Goal: Task Accomplishment & Management: Manage account settings

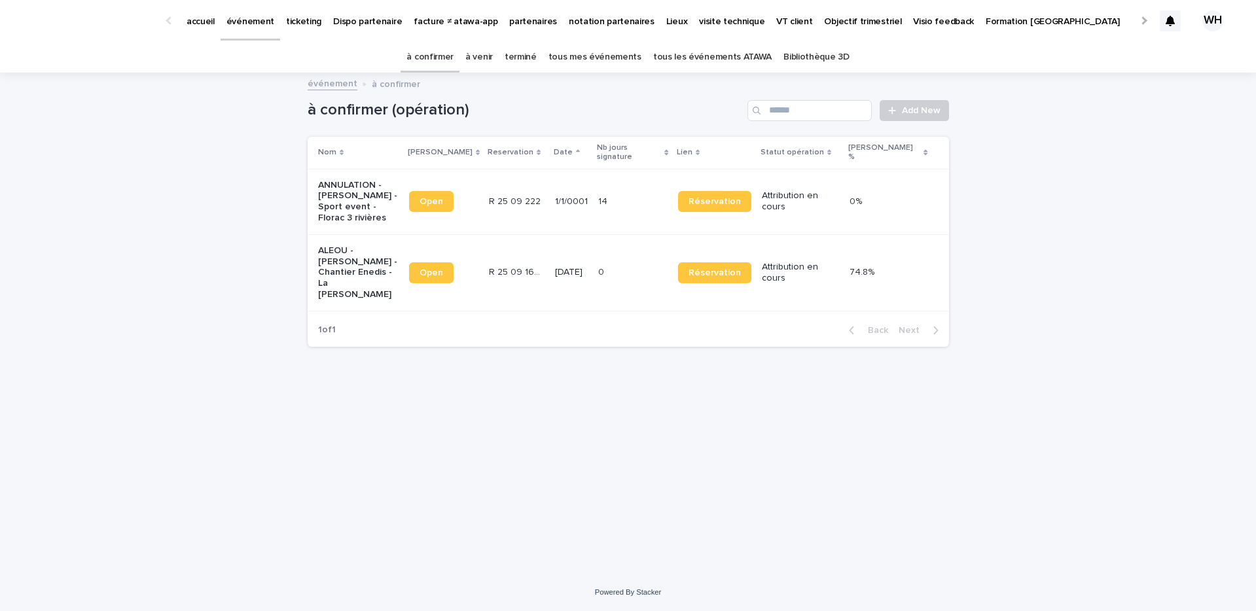
click at [367, 252] on p "ALEOU - [PERSON_NAME] - Chantier Enedis - La Barben" at bounding box center [358, 272] width 80 height 55
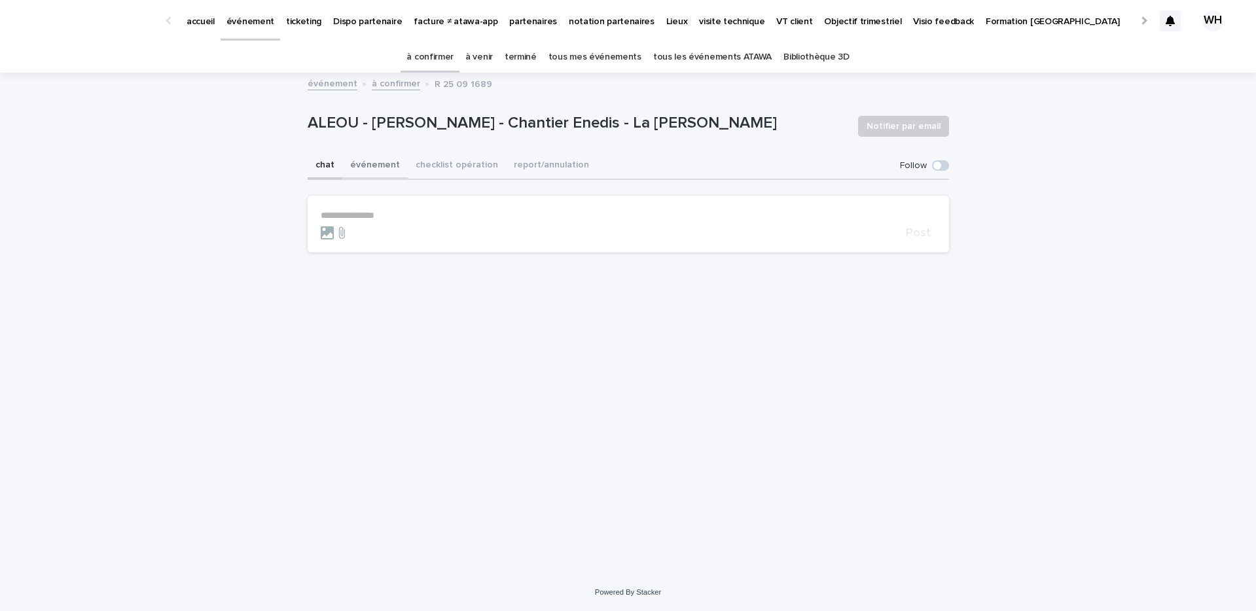
click at [391, 169] on button "événement" at bounding box center [374, 165] width 65 height 27
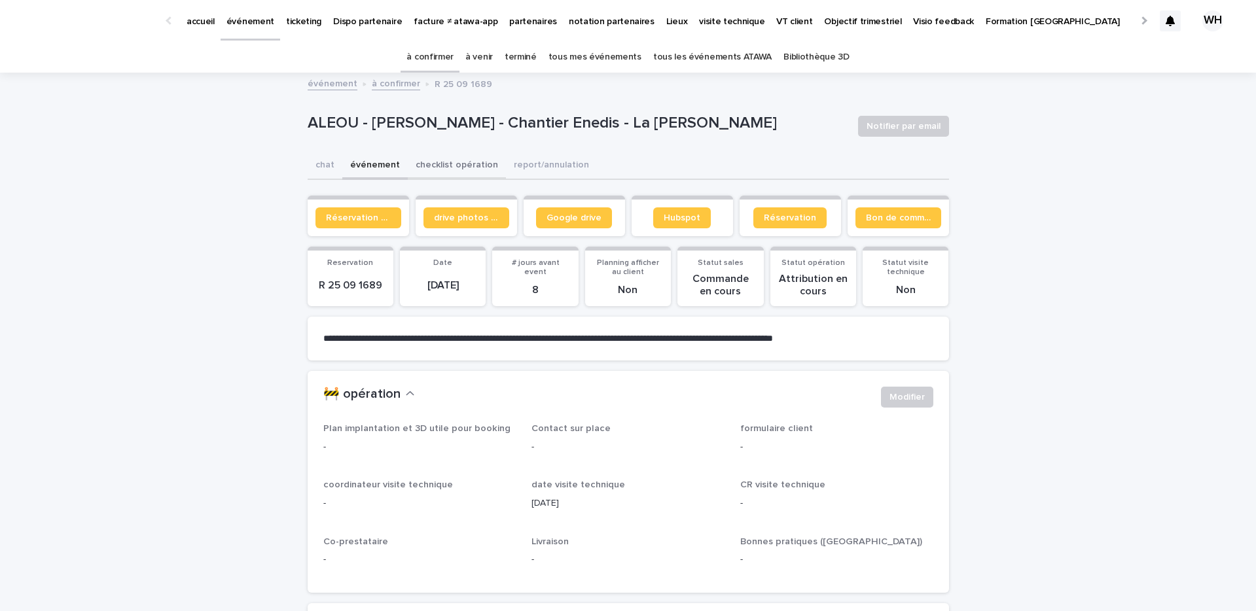
click at [443, 159] on button "checklist opération" at bounding box center [457, 165] width 98 height 27
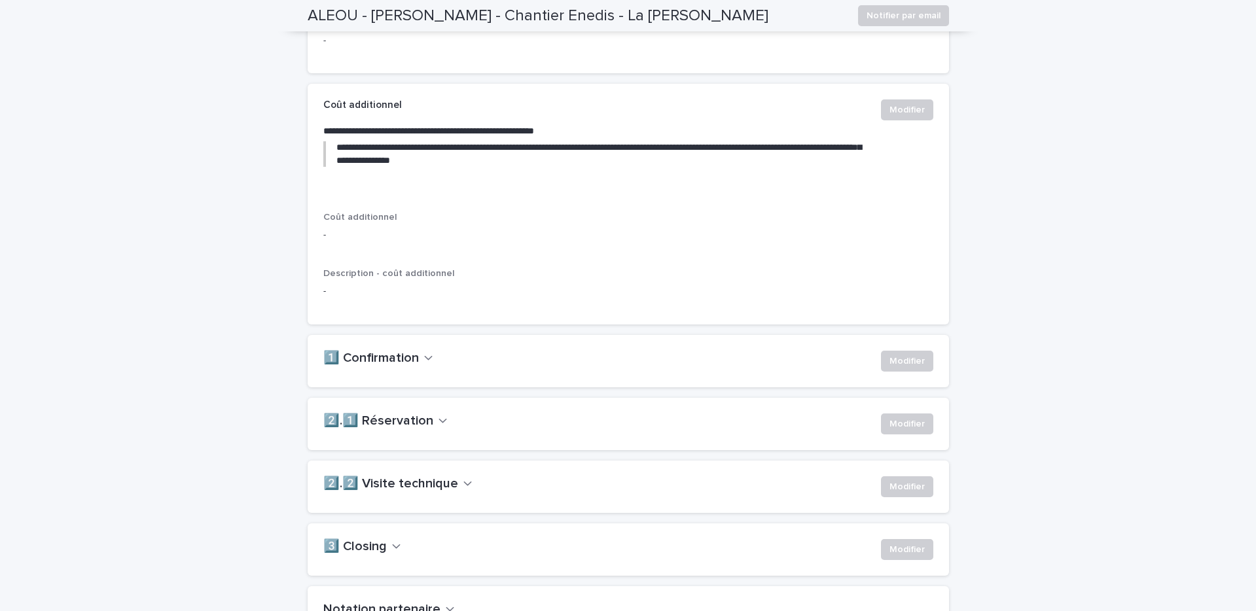
scroll to position [669, 0]
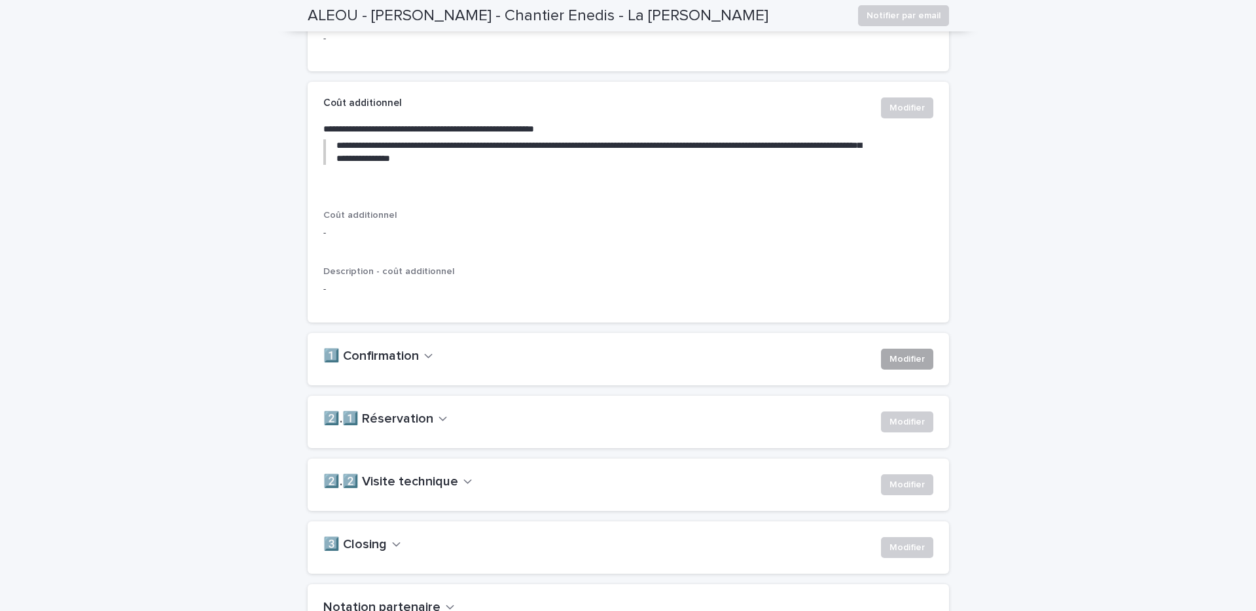
click at [887, 370] on button "Modifier" at bounding box center [907, 359] width 52 height 21
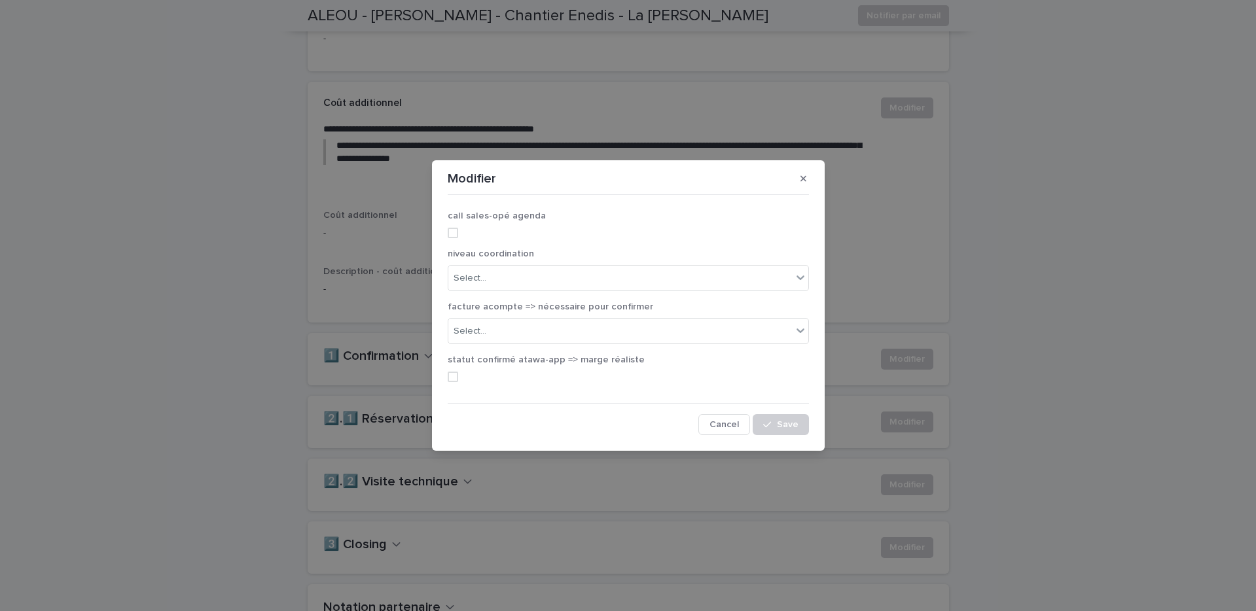
click at [451, 232] on span at bounding box center [453, 233] width 10 height 10
click at [467, 276] on div "Select..." at bounding box center [470, 279] width 33 height 14
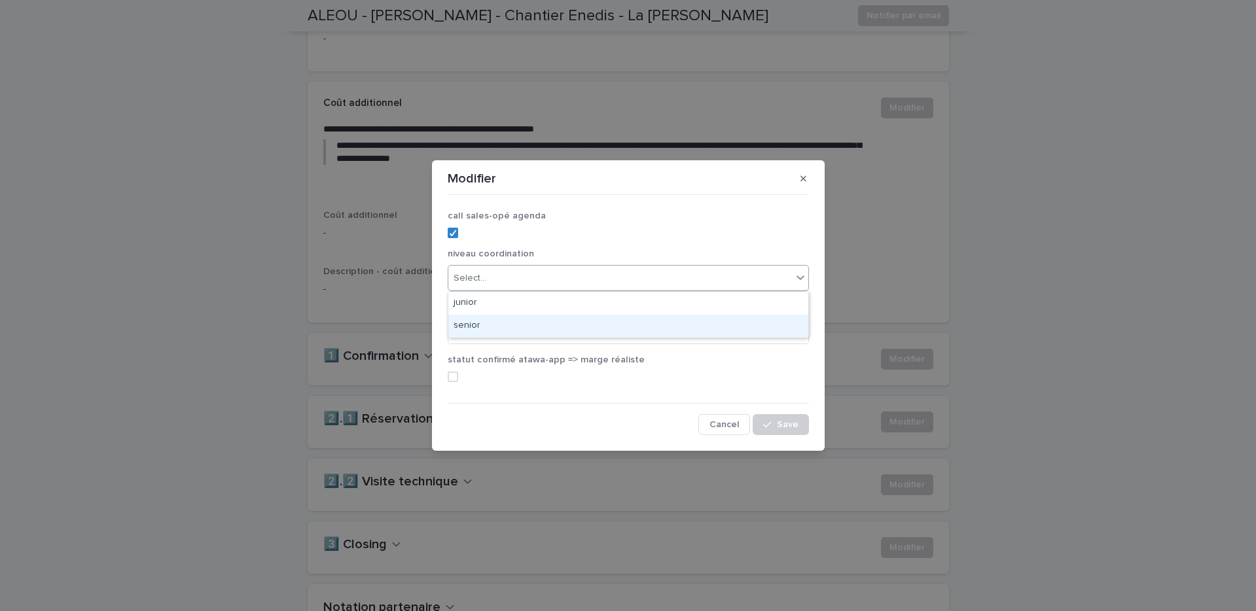
click at [485, 324] on div "senior" at bounding box center [628, 326] width 360 height 23
click at [497, 330] on div "Select..." at bounding box center [620, 332] width 344 height 22
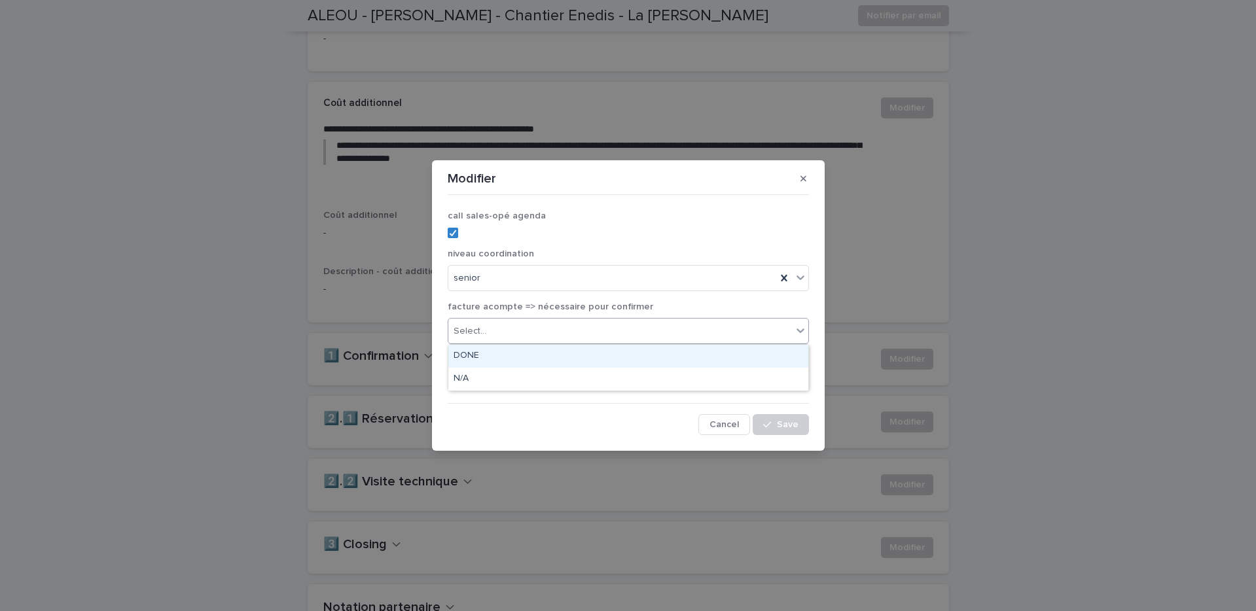
click at [494, 354] on div "DONE" at bounding box center [628, 356] width 360 height 23
click at [451, 374] on span at bounding box center [453, 377] width 10 height 10
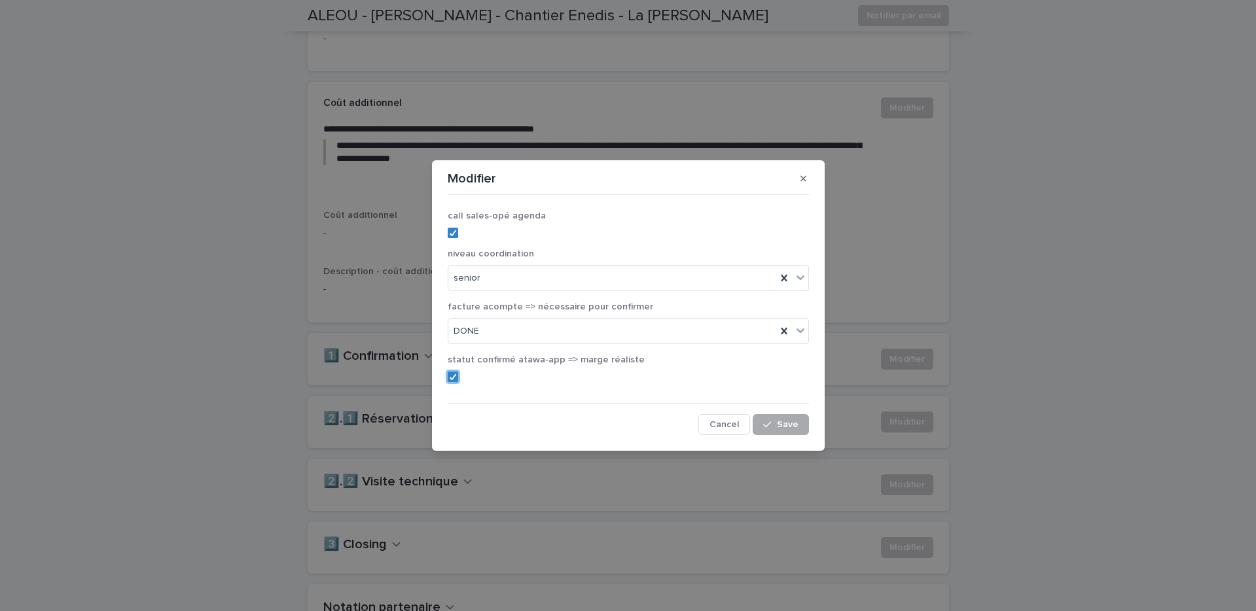
click at [790, 420] on span "Save" at bounding box center [788, 424] width 22 height 9
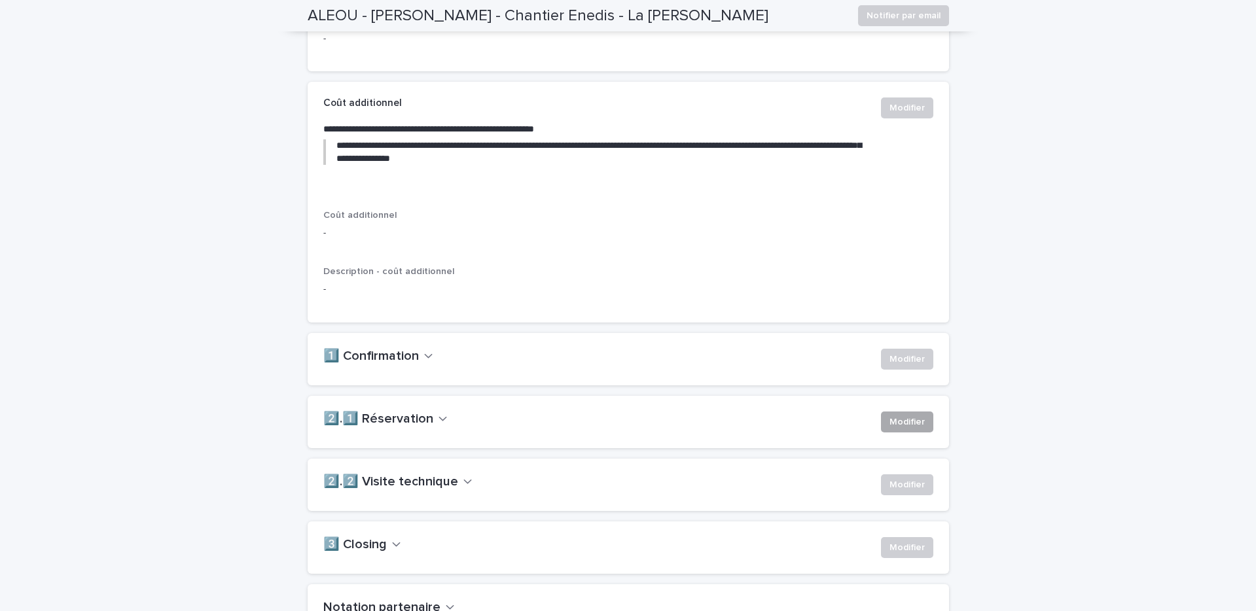
click at [902, 429] on span "Modifier" at bounding box center [906, 422] width 35 height 13
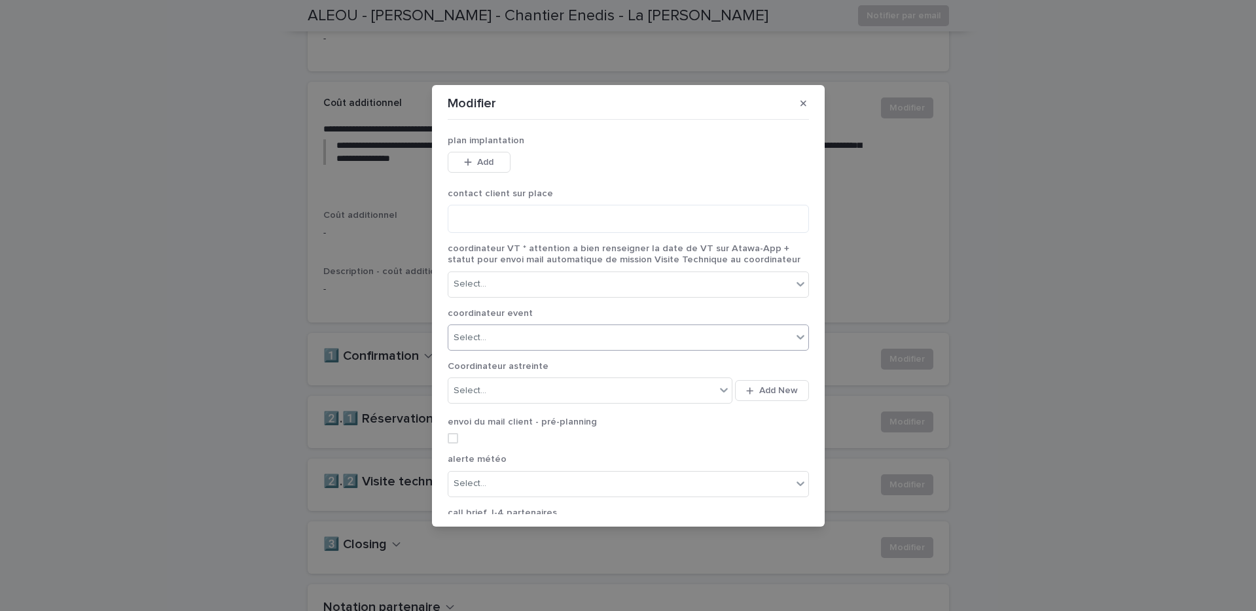
click at [617, 327] on div "Select..." at bounding box center [620, 338] width 344 height 22
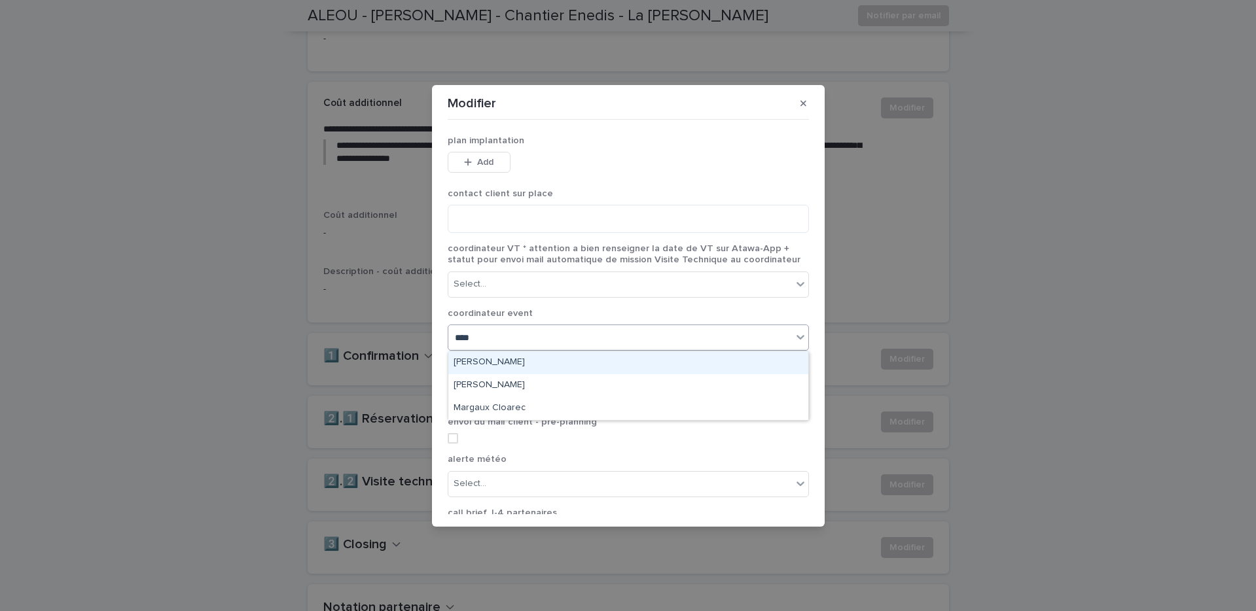
type input "*****"
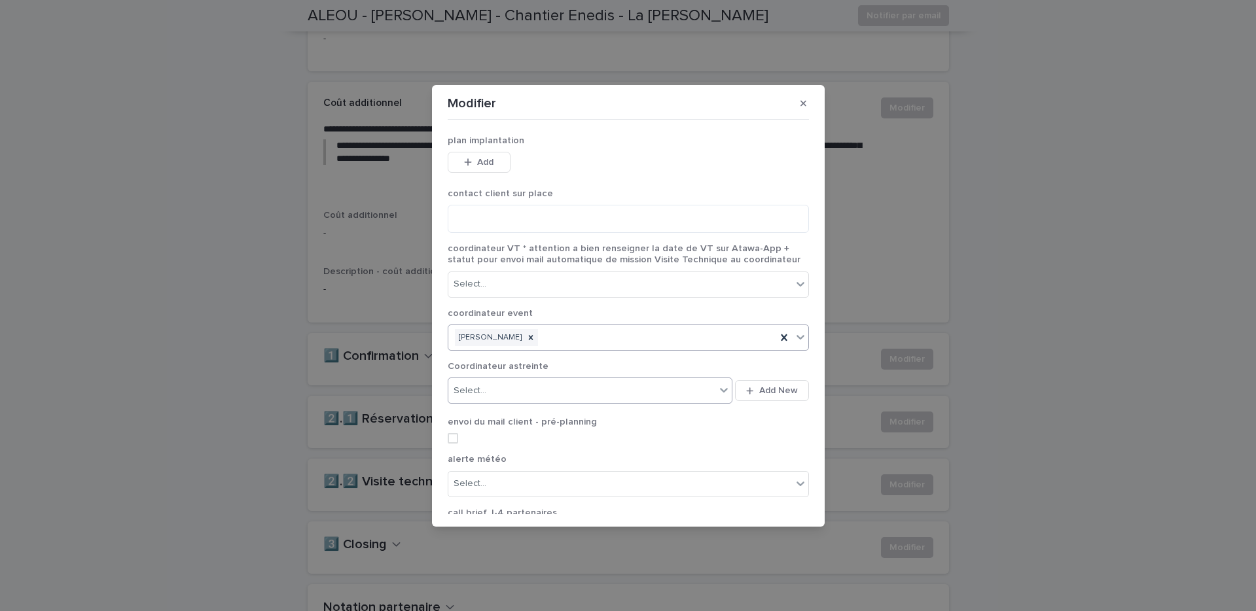
click at [591, 387] on div "Select..." at bounding box center [582, 391] width 268 height 22
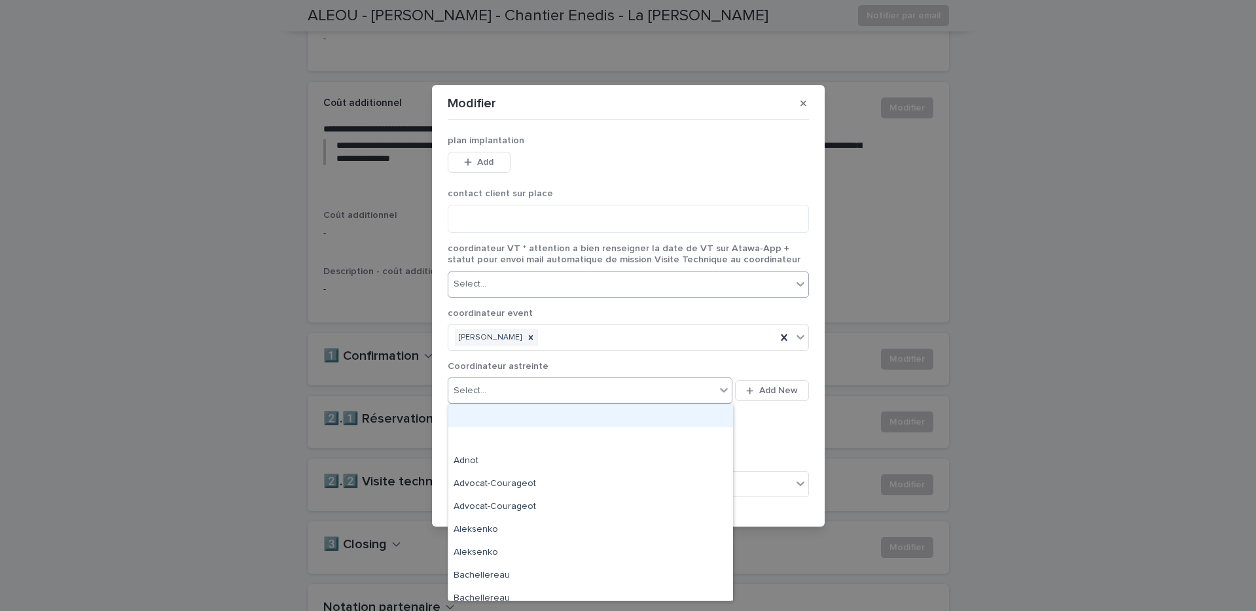
click at [563, 287] on div "Select..." at bounding box center [620, 285] width 344 height 22
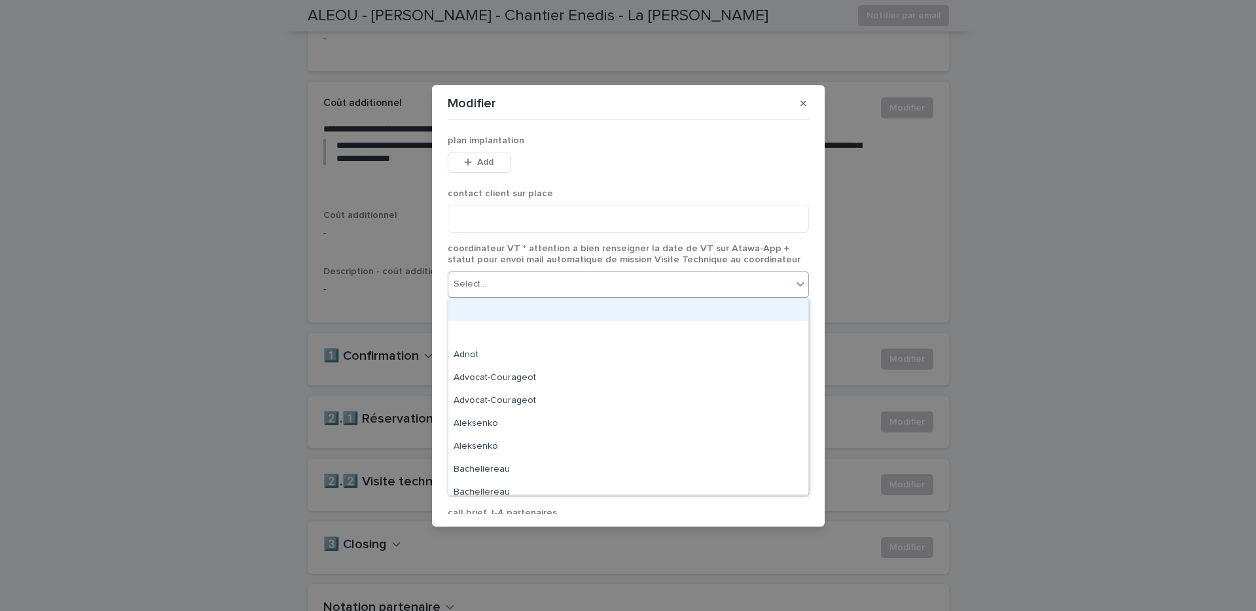
type input "*"
type input "*****"
click at [557, 307] on div "Gauthier Rouland" at bounding box center [628, 309] width 360 height 23
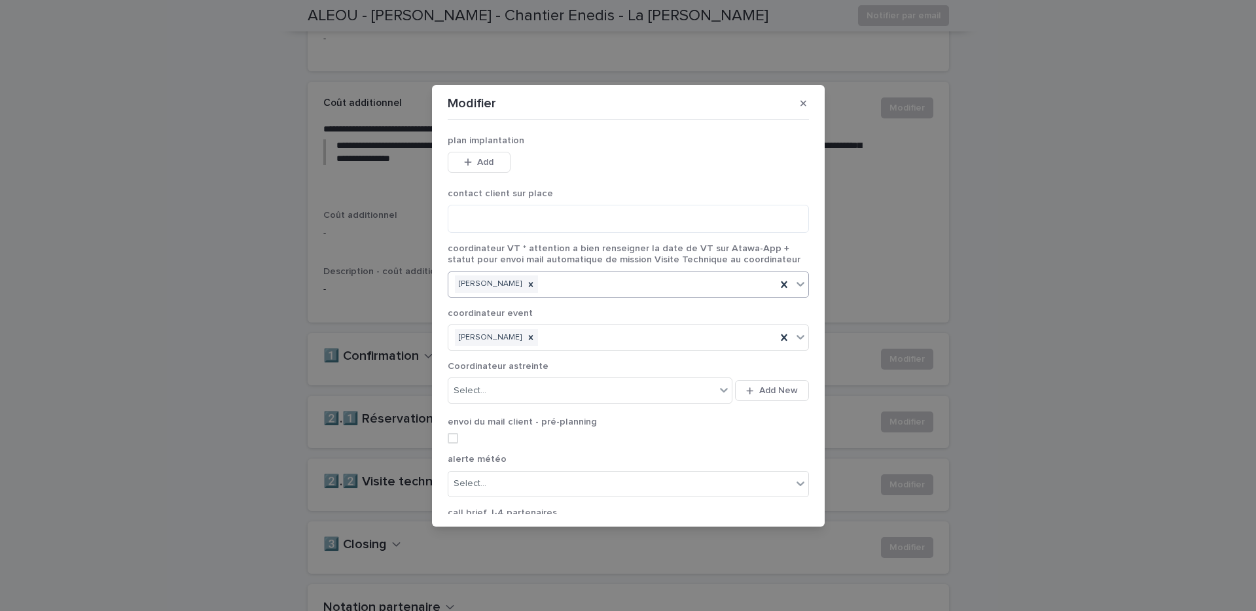
scroll to position [149, 0]
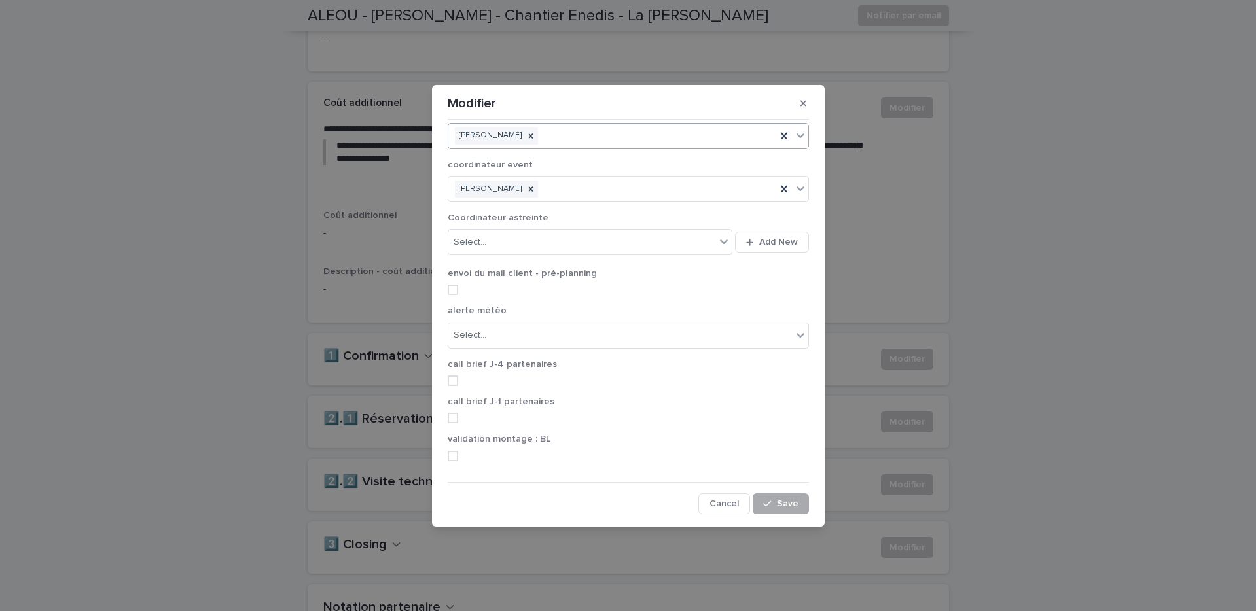
click at [778, 503] on span "Save" at bounding box center [788, 503] width 22 height 9
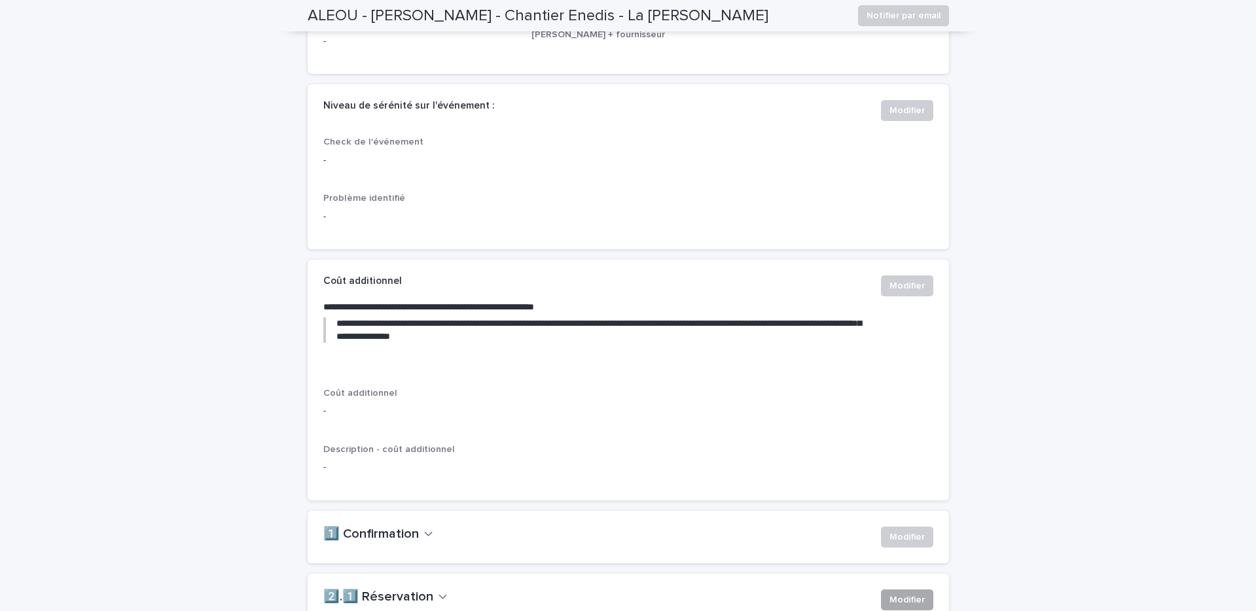
scroll to position [0, 0]
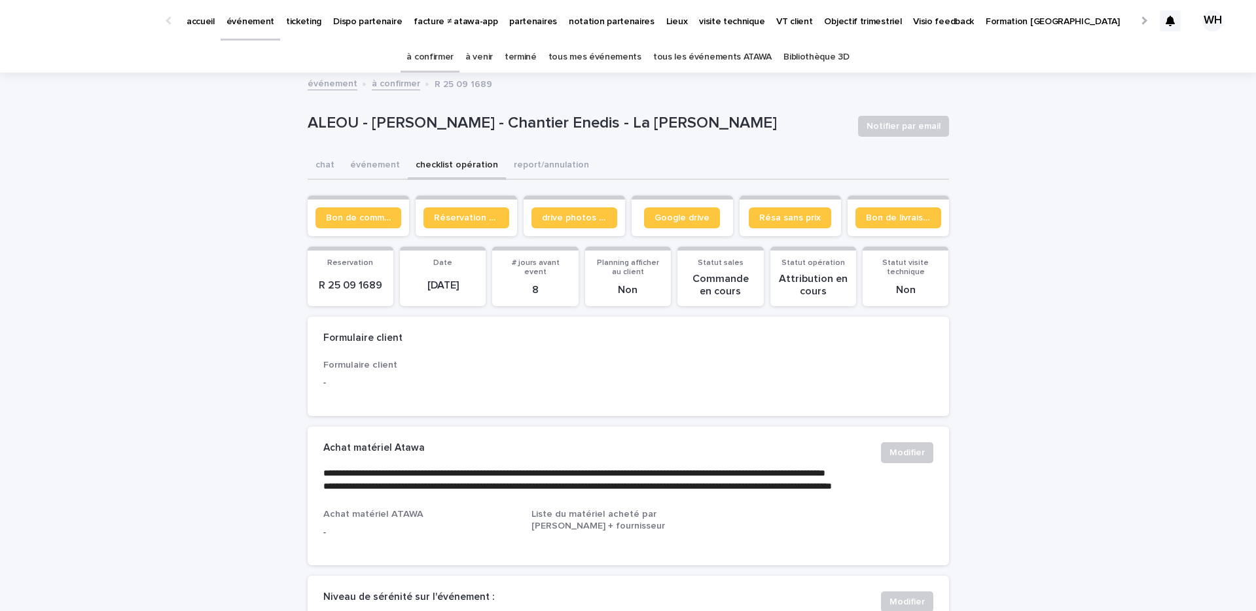
click at [249, 19] on p "événement" at bounding box center [250, 13] width 48 height 27
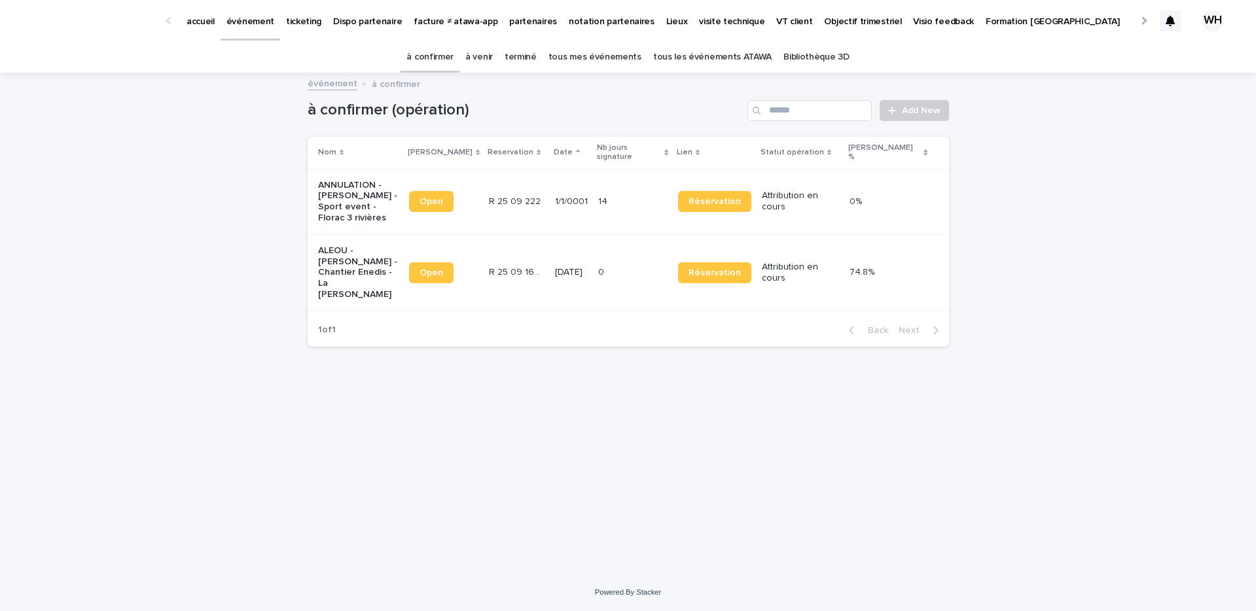
click at [382, 245] on p "ALEOU - Dalila Maltese - Chantier Enedis - La Barben" at bounding box center [358, 272] width 80 height 55
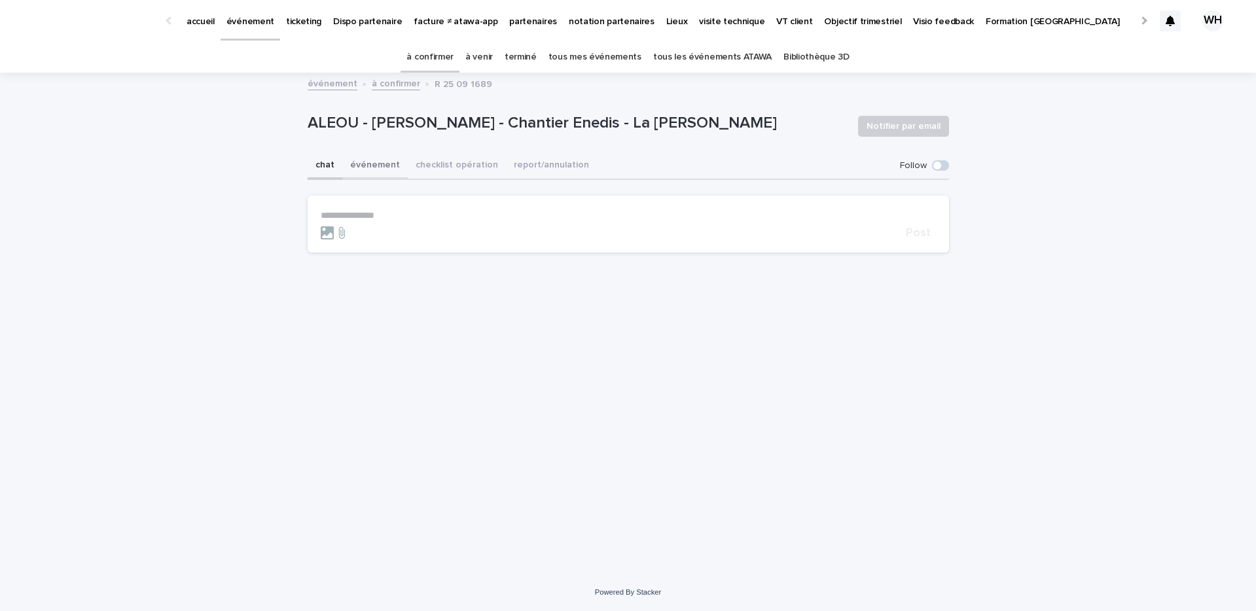
click at [372, 162] on button "événement" at bounding box center [374, 165] width 65 height 27
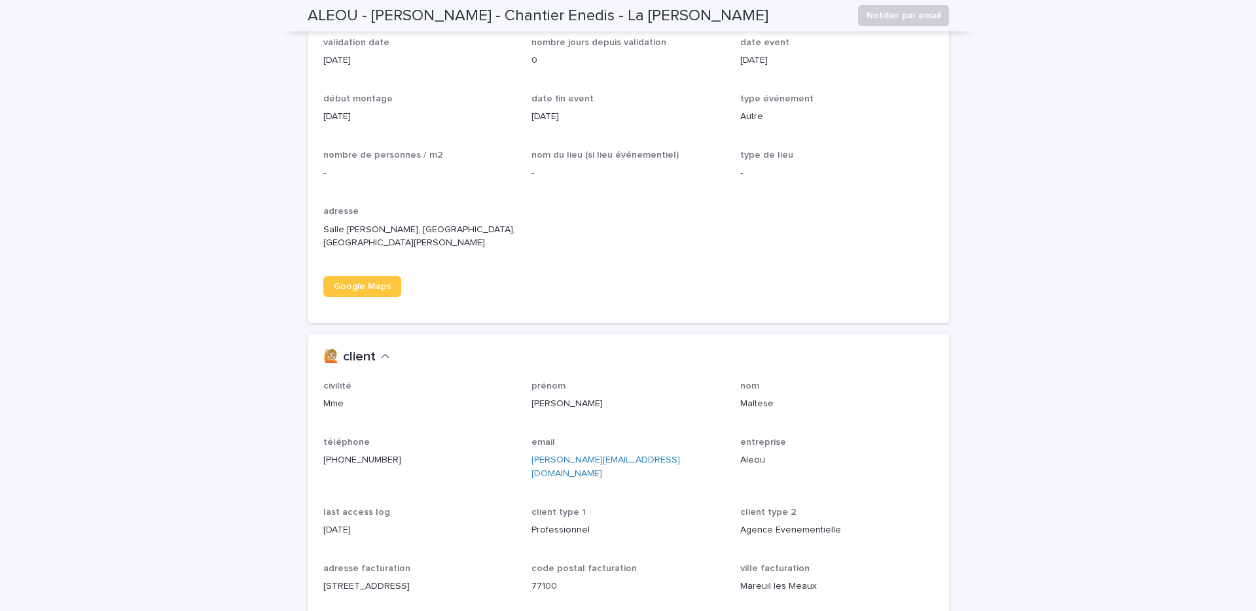
scroll to position [872, 0]
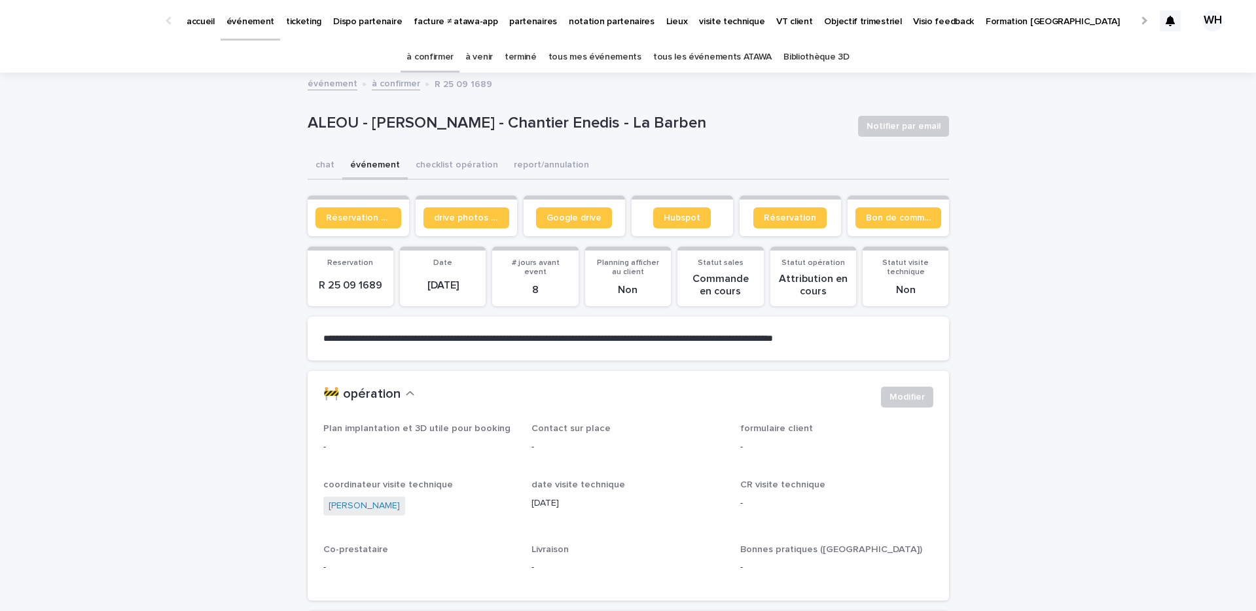
click at [249, 24] on p "événement" at bounding box center [250, 13] width 48 height 27
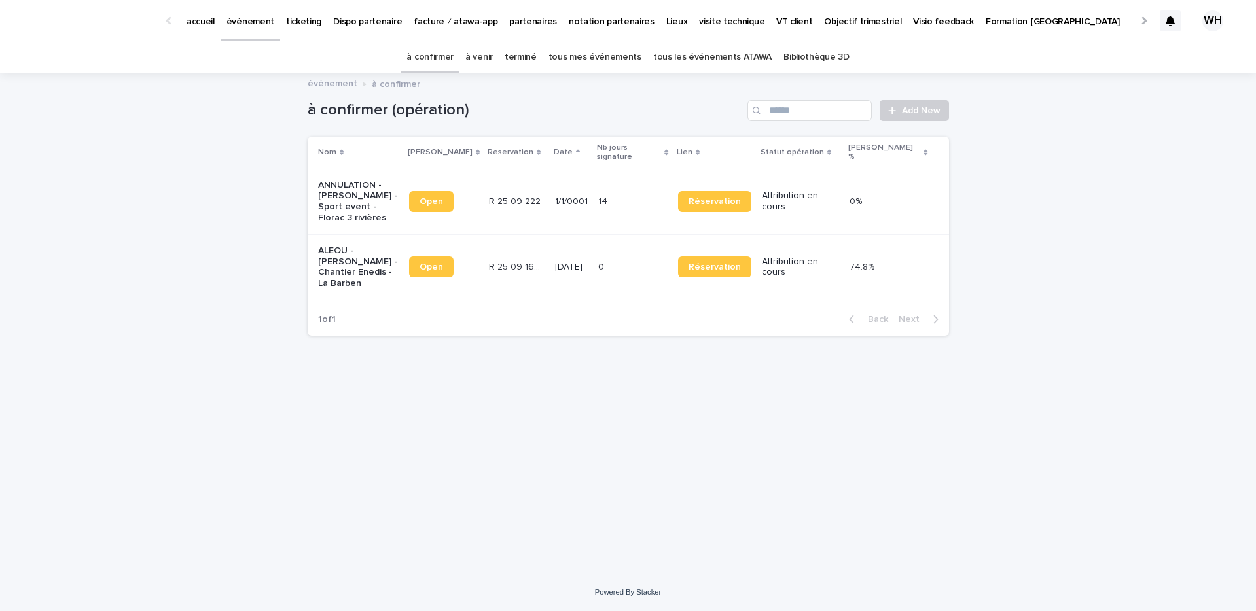
click at [249, 12] on p "événement" at bounding box center [250, 13] width 48 height 27
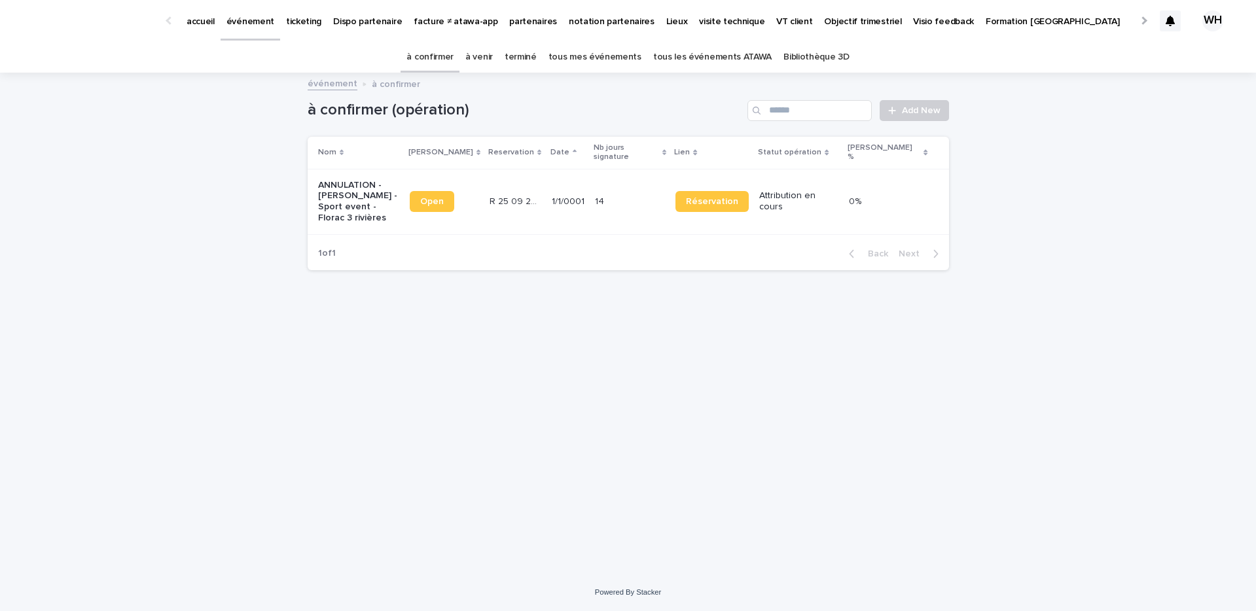
click at [247, 22] on p "événement" at bounding box center [250, 13] width 48 height 27
click at [493, 50] on link "à venir" at bounding box center [478, 57] width 27 height 31
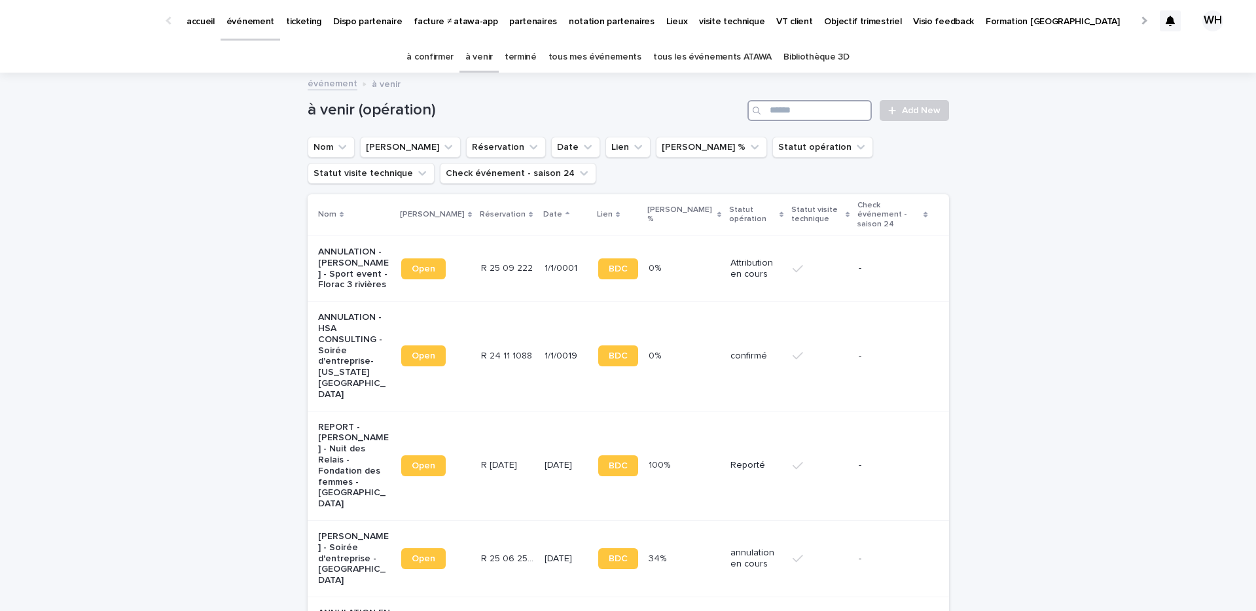
click at [860, 116] on input "Search" at bounding box center [809, 110] width 124 height 21
type input "********"
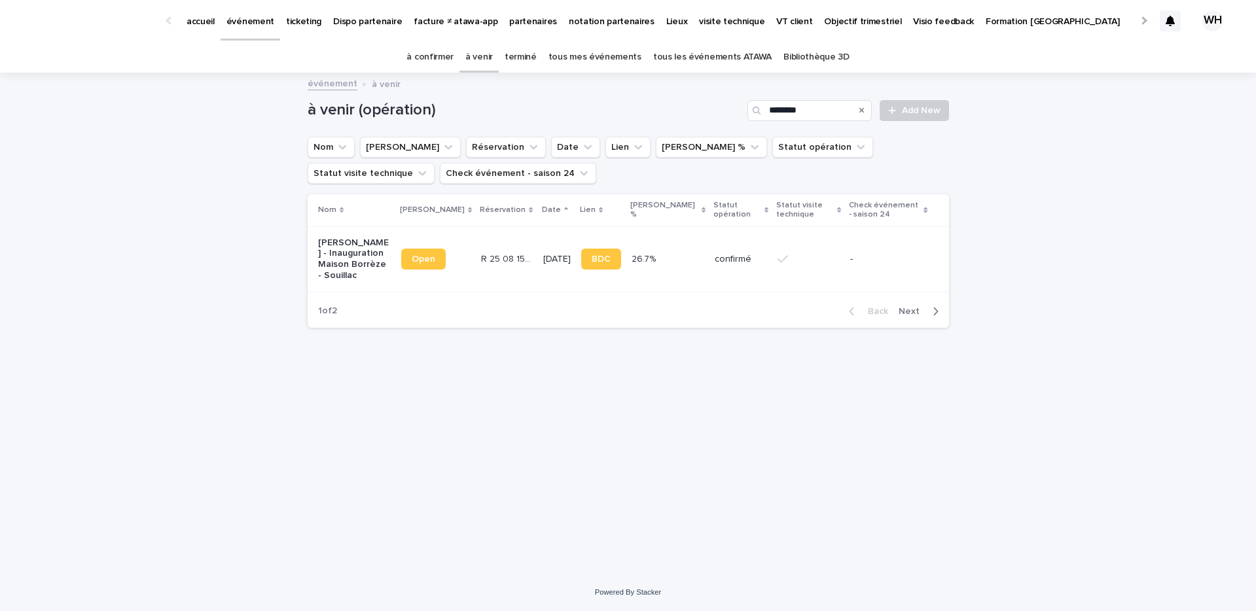
click at [476, 240] on td "R 25 08 1561 R 25 08 1561" at bounding box center [507, 258] width 62 height 65
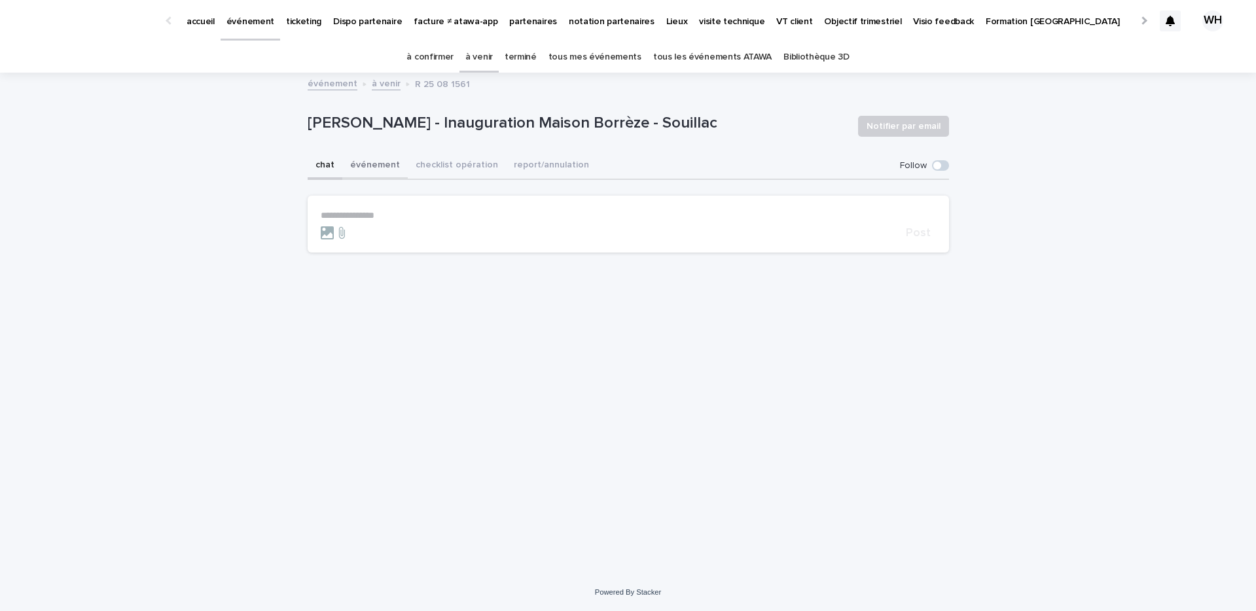
click at [376, 167] on button "événement" at bounding box center [374, 165] width 65 height 27
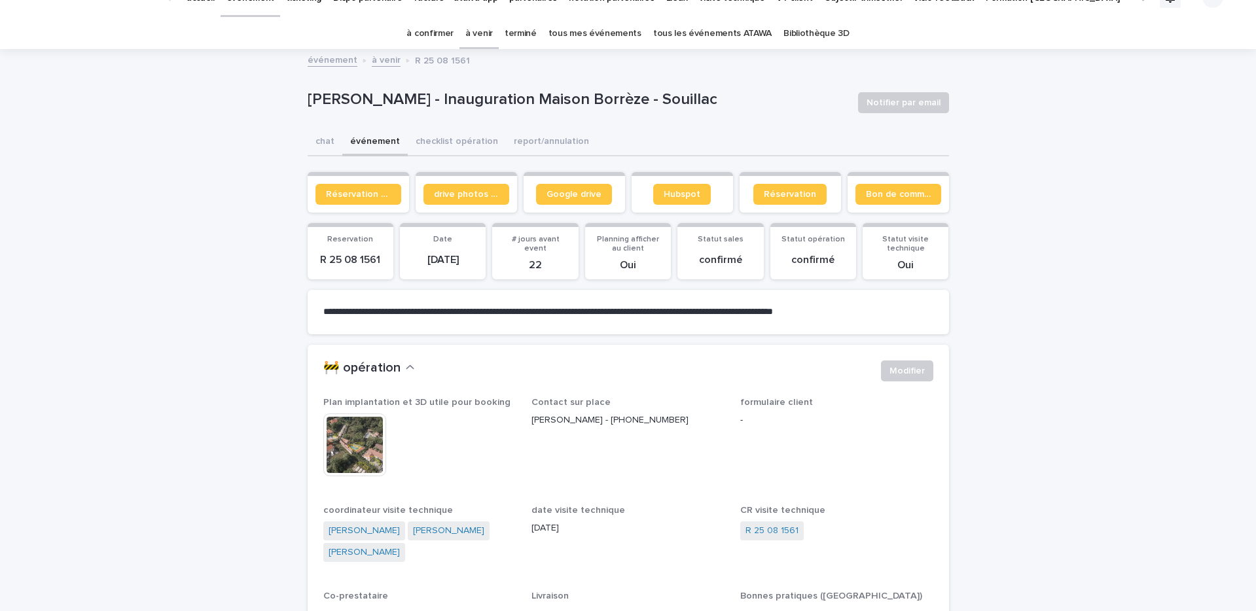
scroll to position [31, 0]
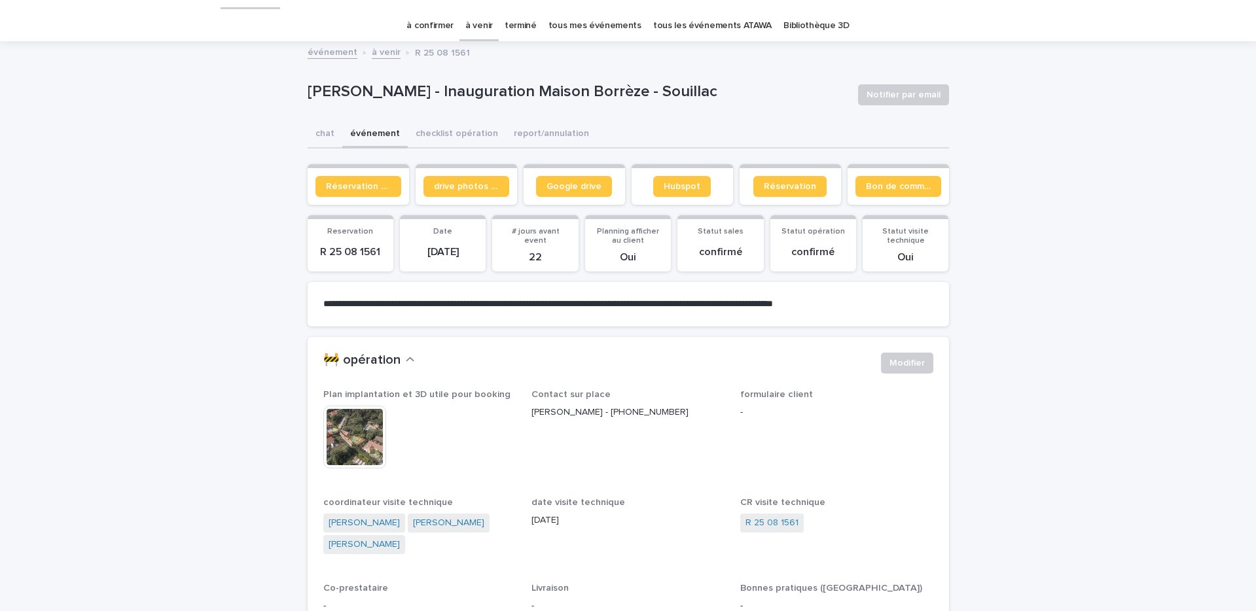
click at [359, 429] on img at bounding box center [354, 437] width 63 height 63
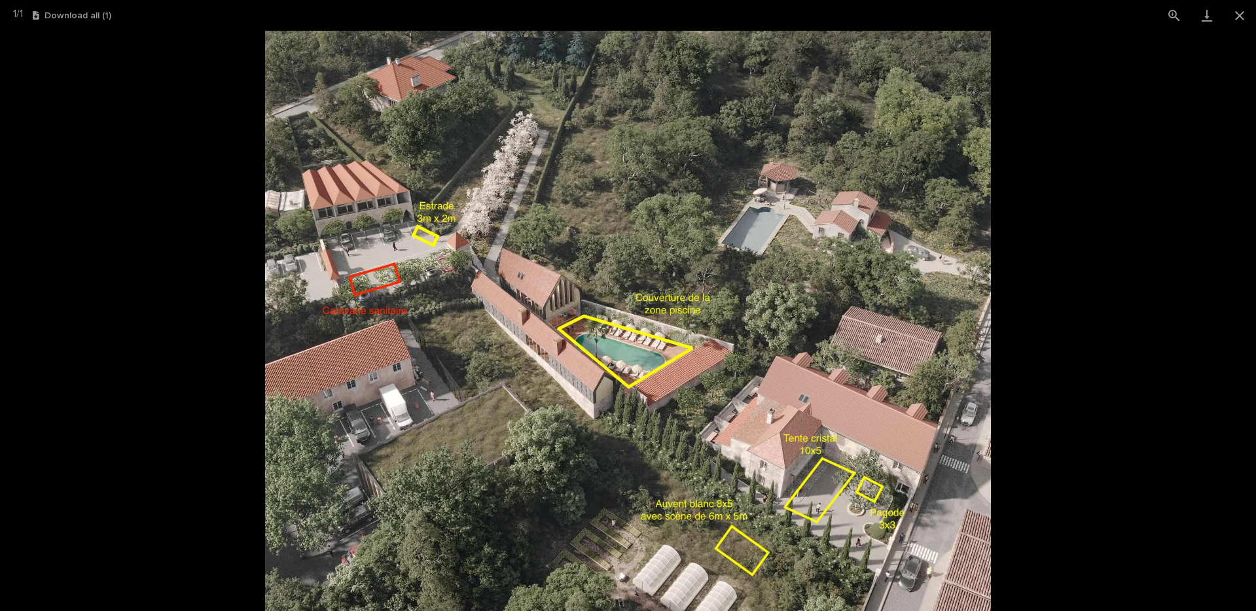
click at [1018, 340] on picture at bounding box center [628, 321] width 1256 height 580
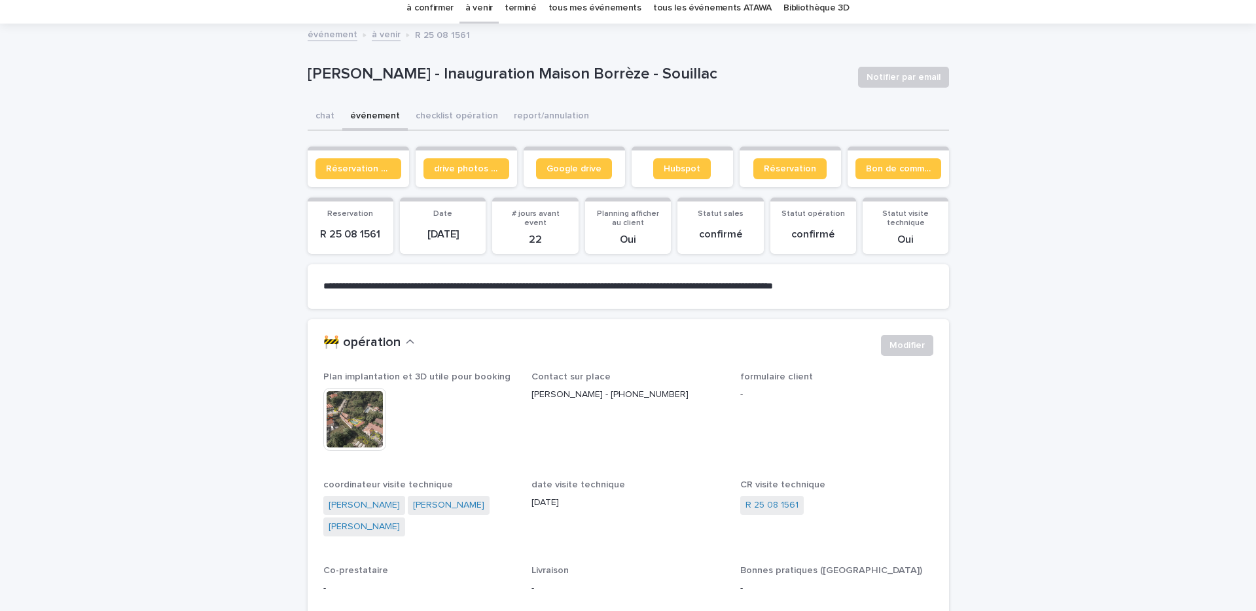
scroll to position [52, 0]
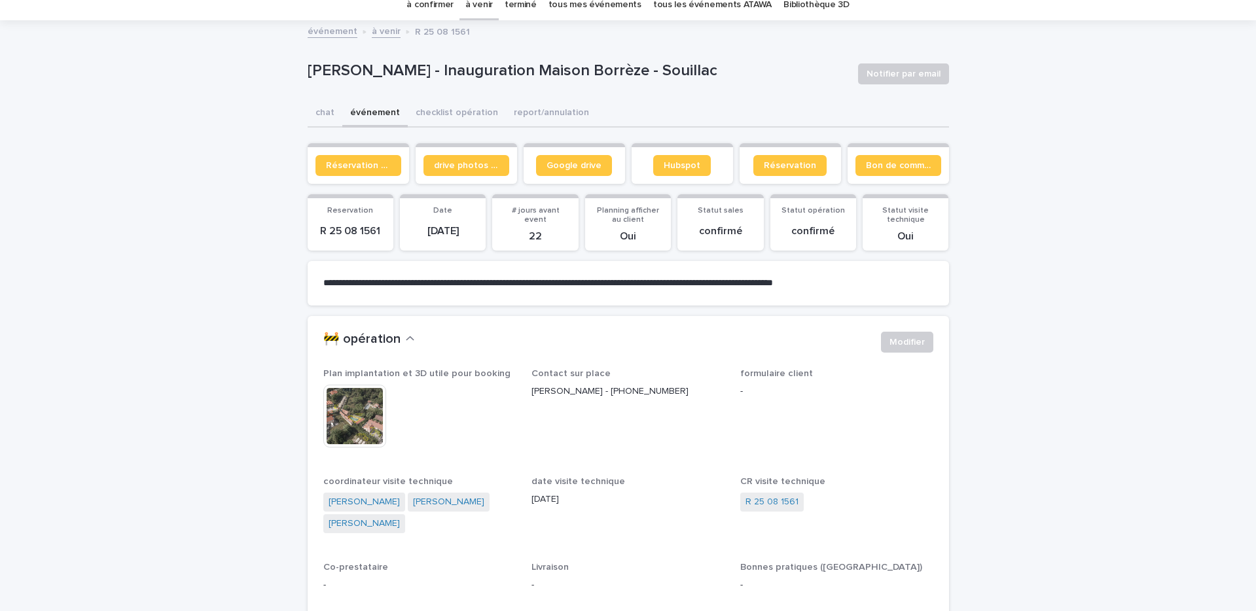
click at [355, 425] on img at bounding box center [354, 416] width 63 height 63
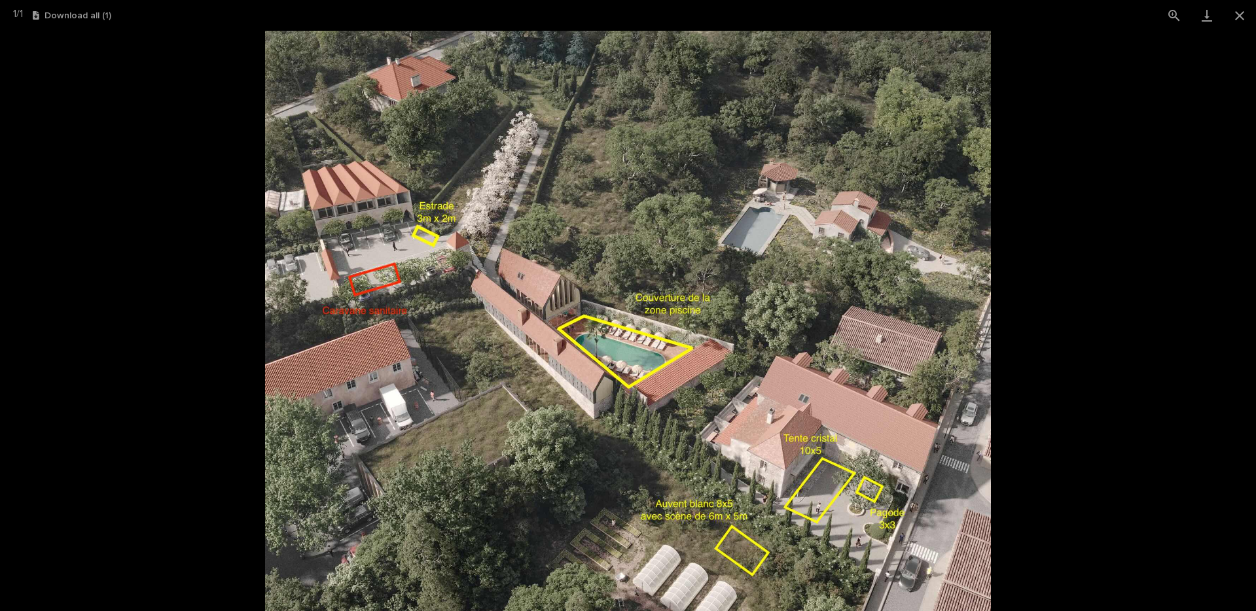
click at [1037, 416] on picture at bounding box center [628, 321] width 1256 height 580
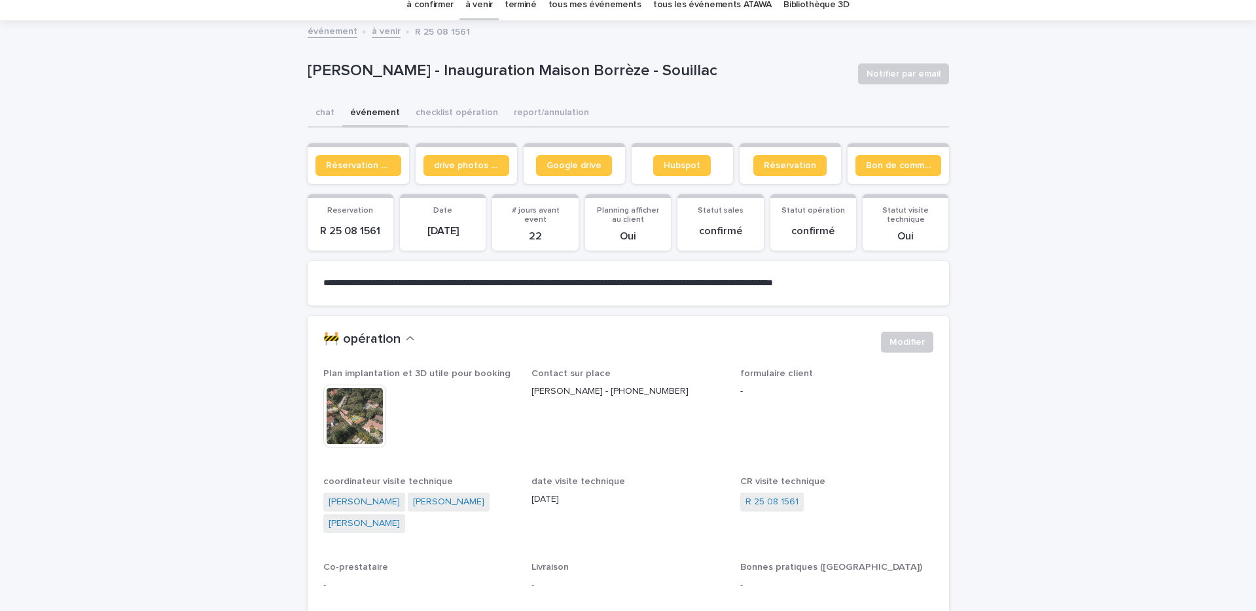
click at [364, 416] on img at bounding box center [354, 416] width 63 height 63
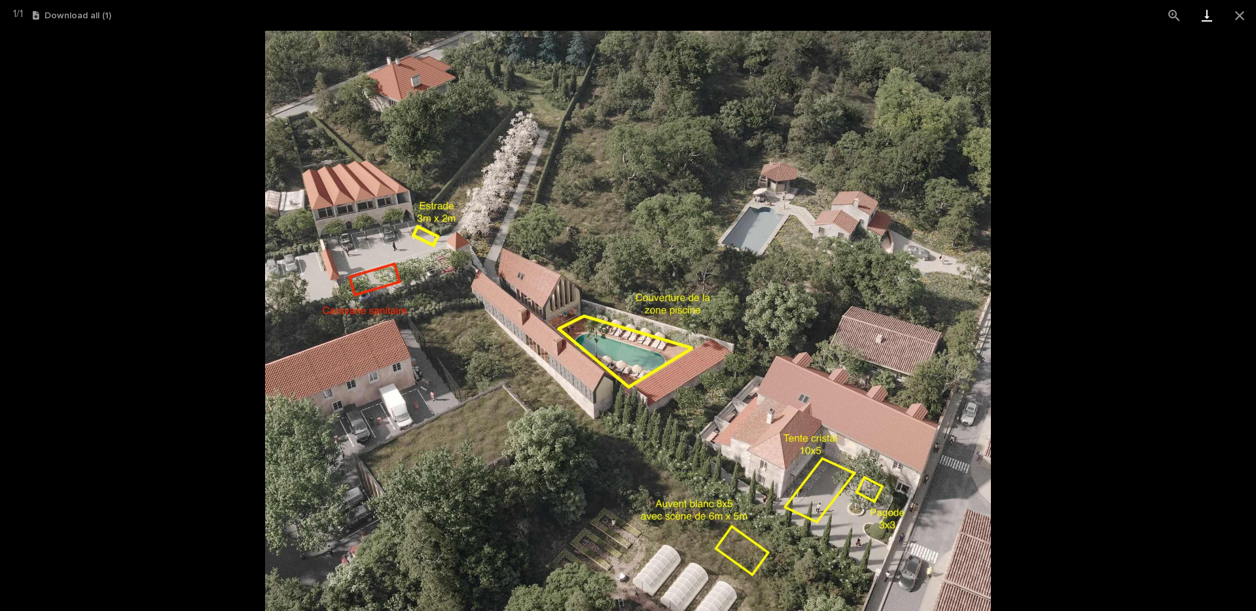
click at [1203, 15] on link "Download" at bounding box center [1206, 15] width 33 height 31
click at [1237, 16] on button "Close gallery" at bounding box center [1239, 15] width 33 height 31
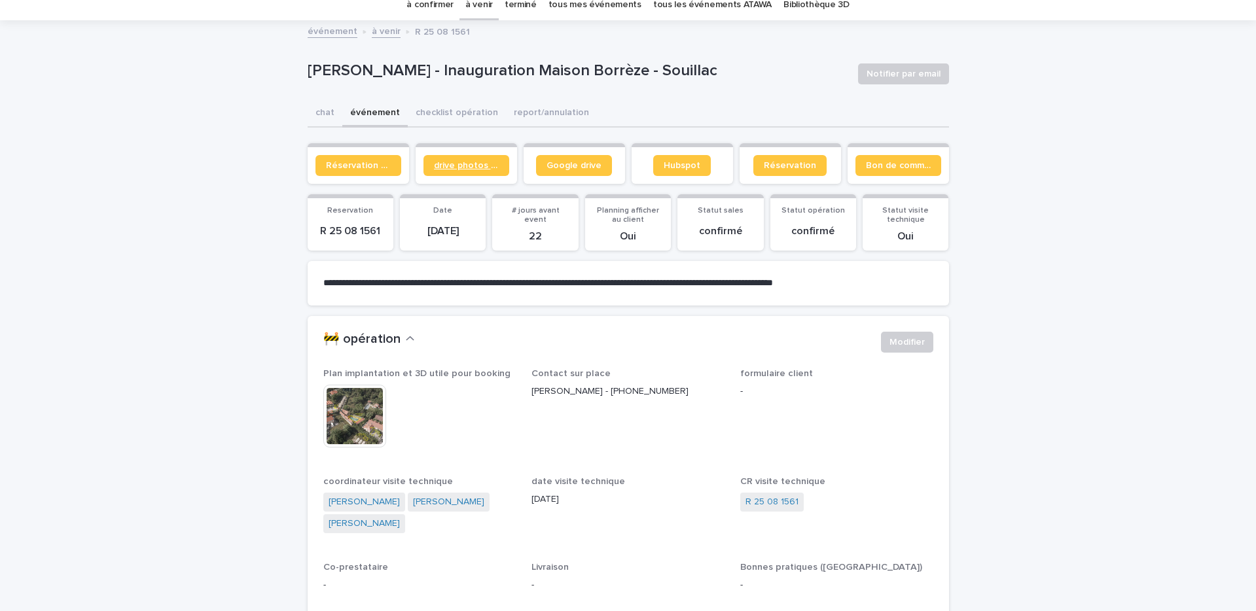
click at [505, 164] on link "drive photos coordinateur" at bounding box center [466, 165] width 86 height 21
click at [368, 399] on img at bounding box center [354, 416] width 63 height 63
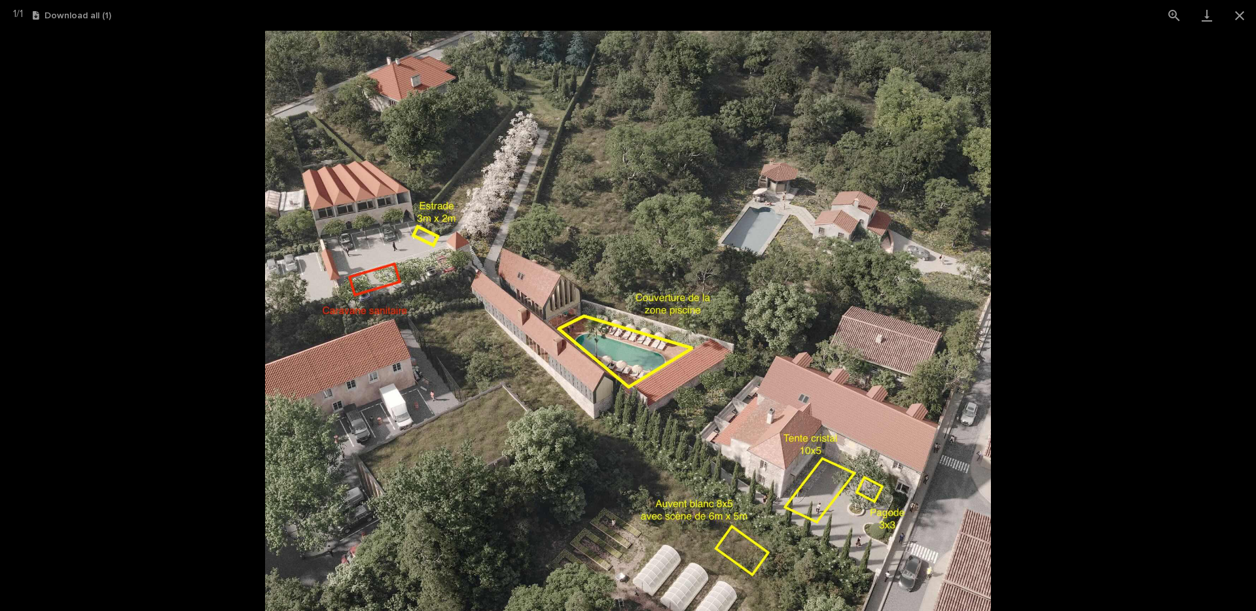
click at [1059, 97] on picture at bounding box center [628, 321] width 1256 height 580
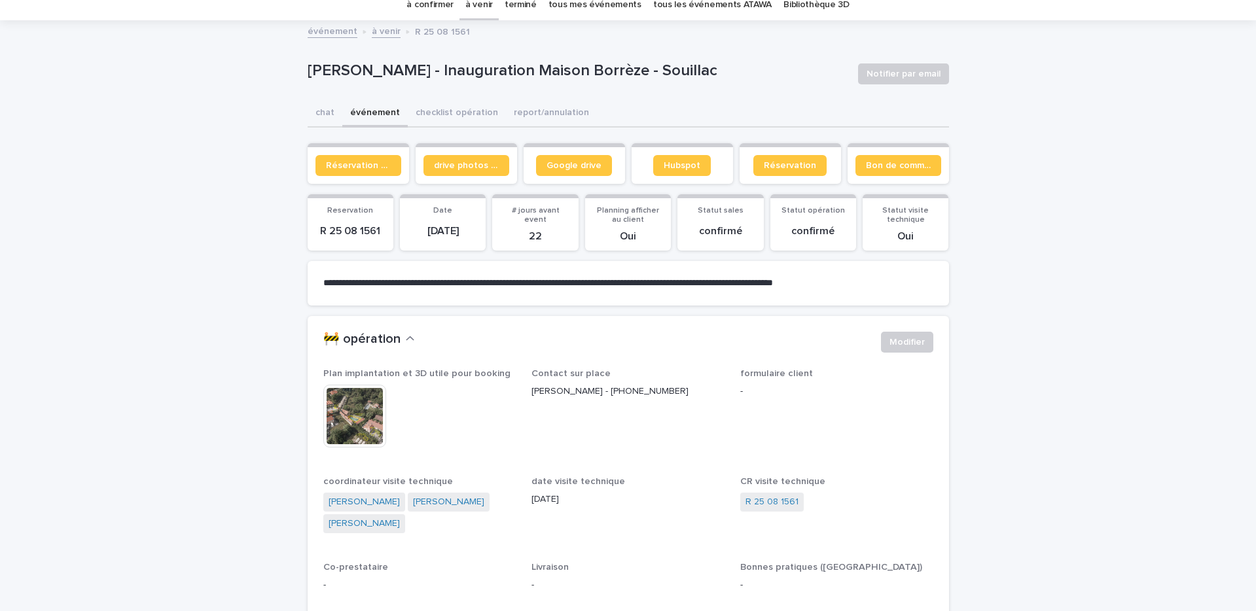
scroll to position [0, 0]
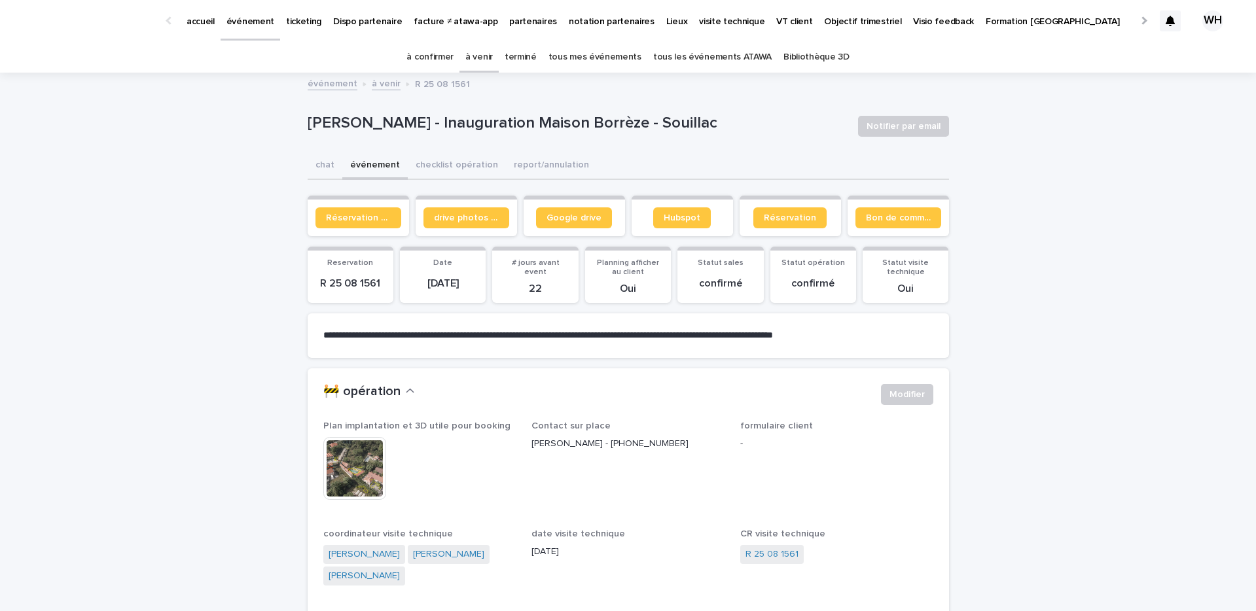
click at [243, 16] on p "événement" at bounding box center [250, 13] width 48 height 27
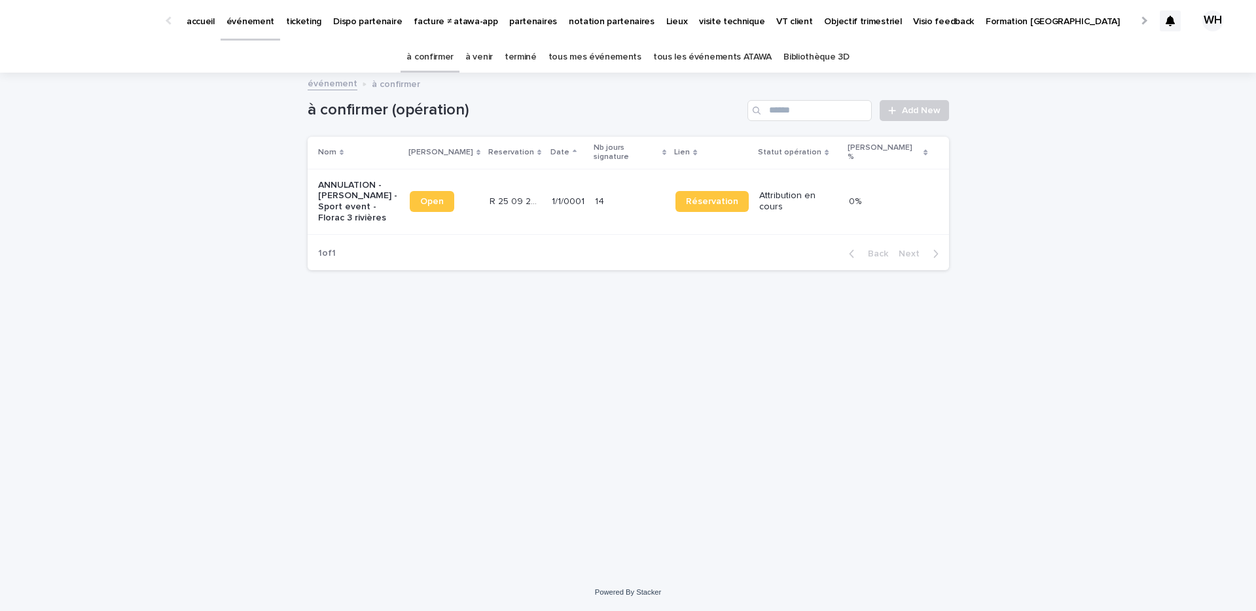
click at [489, 53] on link "à venir" at bounding box center [478, 57] width 27 height 31
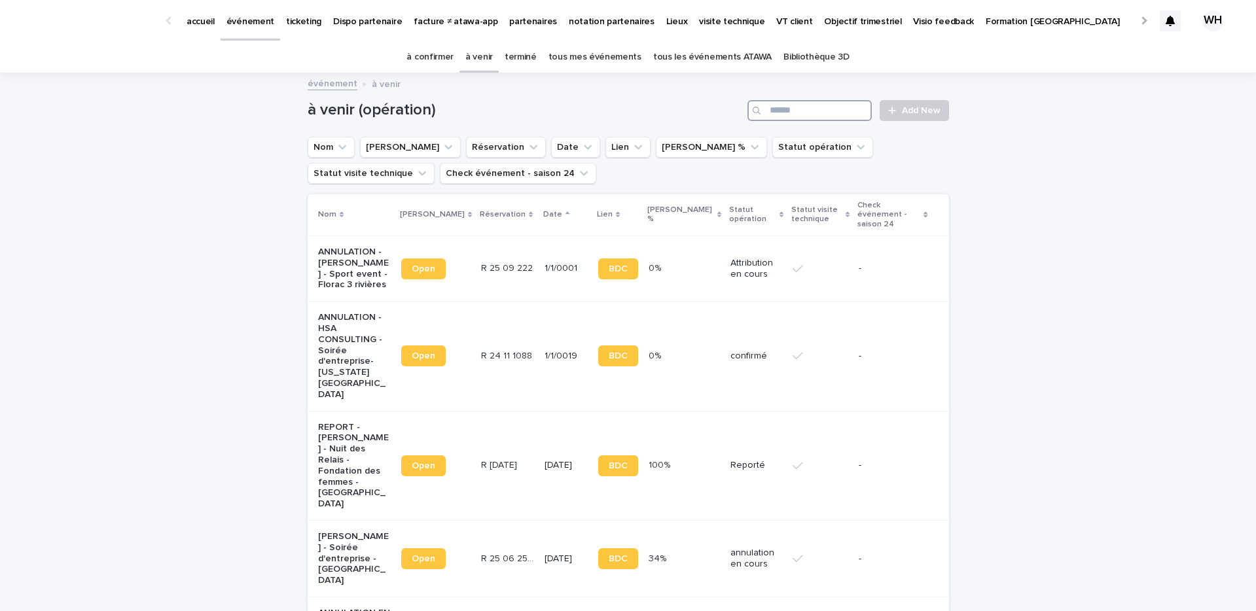
click at [823, 109] on input "Search" at bounding box center [809, 110] width 124 height 21
type input "********"
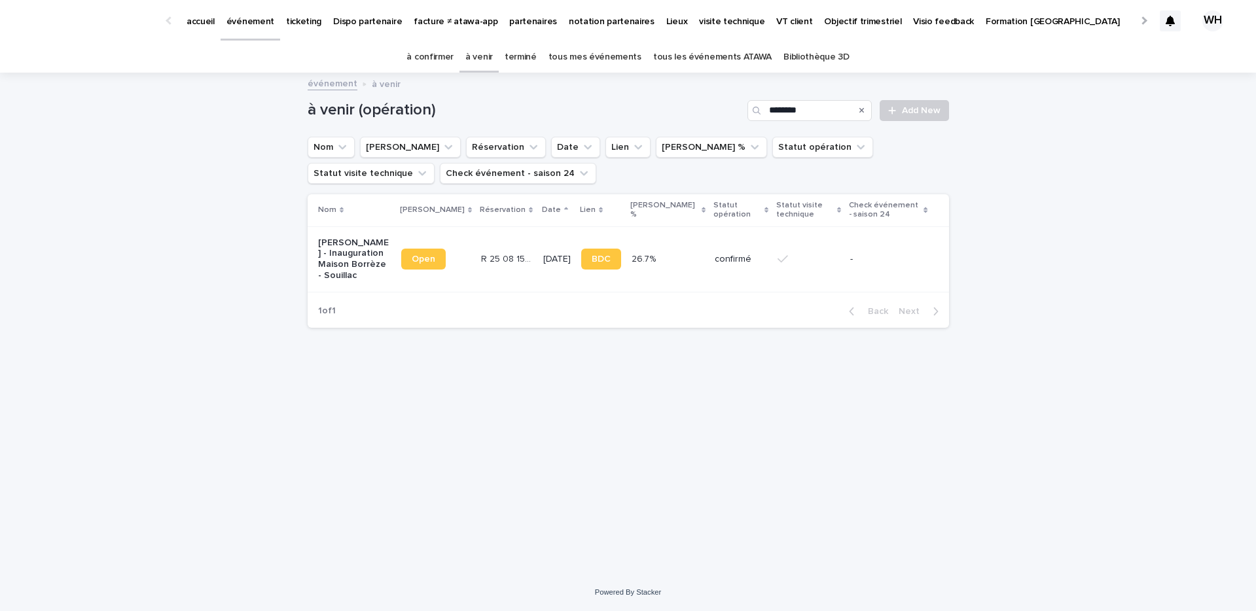
click at [556, 228] on td "9/10/2025" at bounding box center [557, 258] width 38 height 65
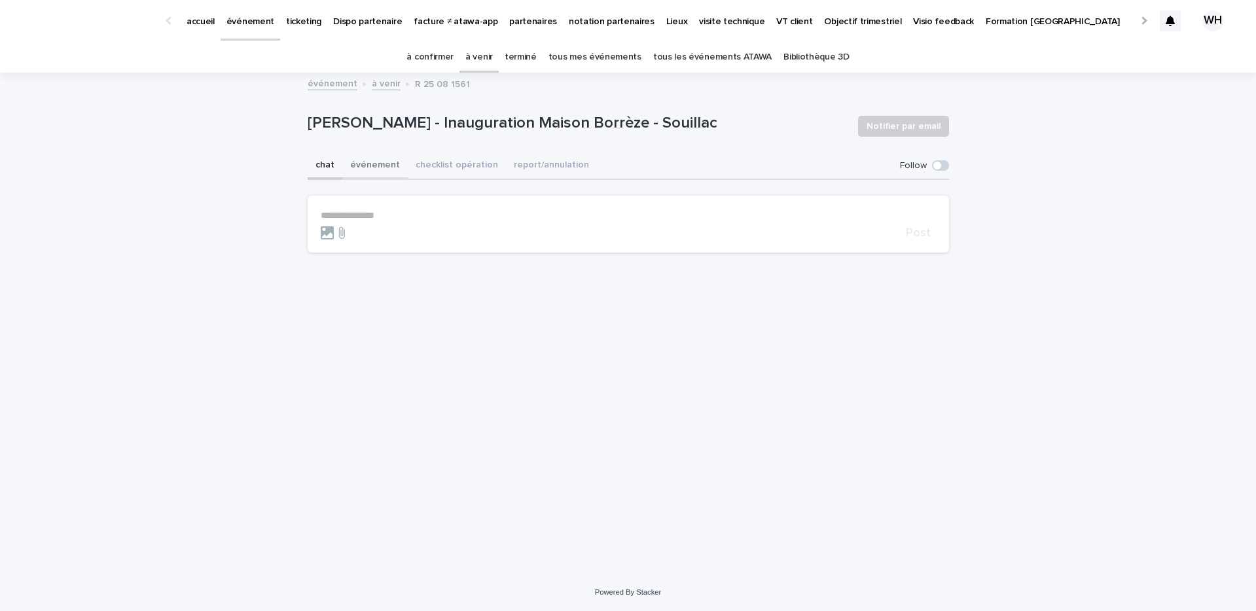
click at [383, 166] on button "événement" at bounding box center [374, 165] width 65 height 27
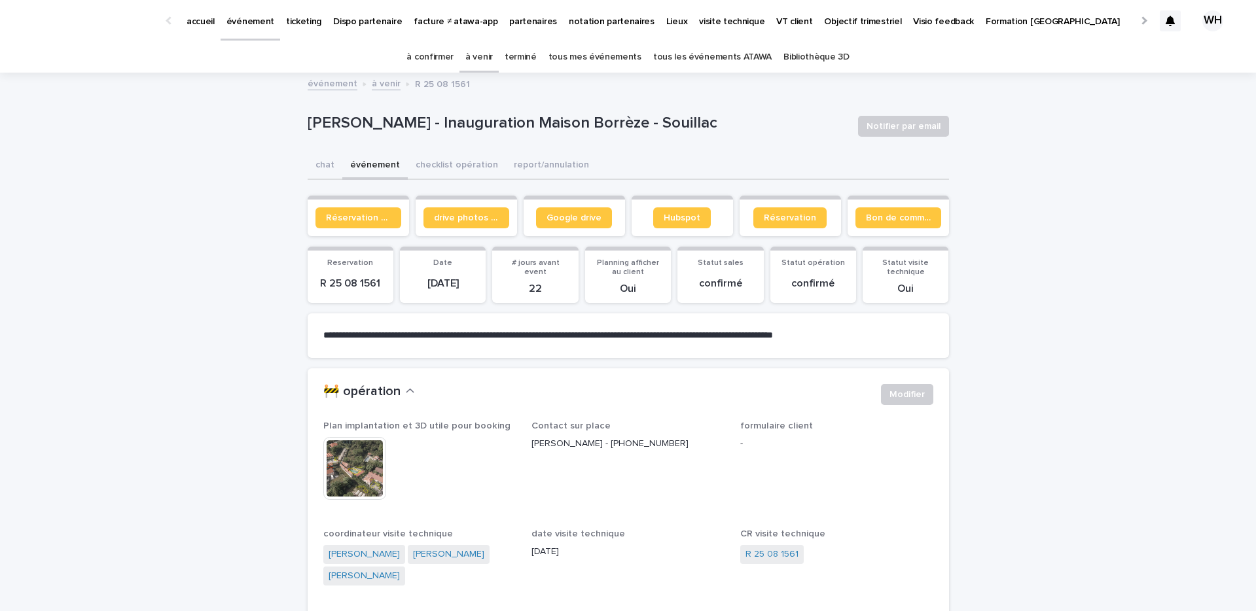
click at [367, 455] on img at bounding box center [354, 468] width 63 height 63
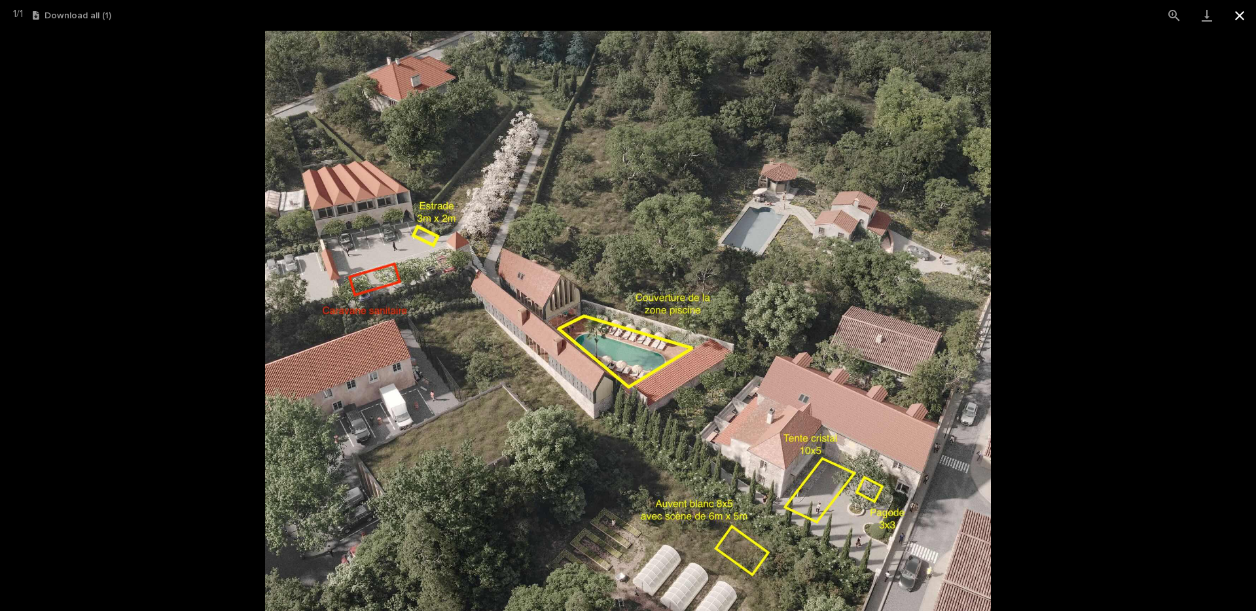
click at [1235, 11] on button "Close gallery" at bounding box center [1239, 15] width 33 height 31
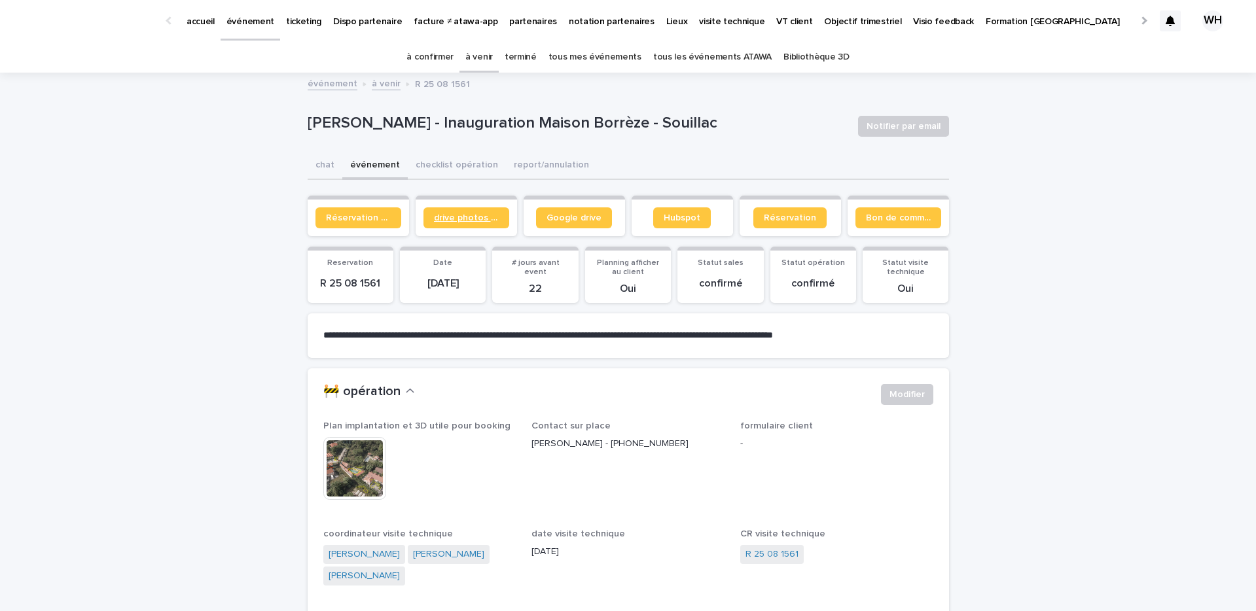
click at [483, 224] on link "drive photos coordinateur" at bounding box center [466, 217] width 86 height 21
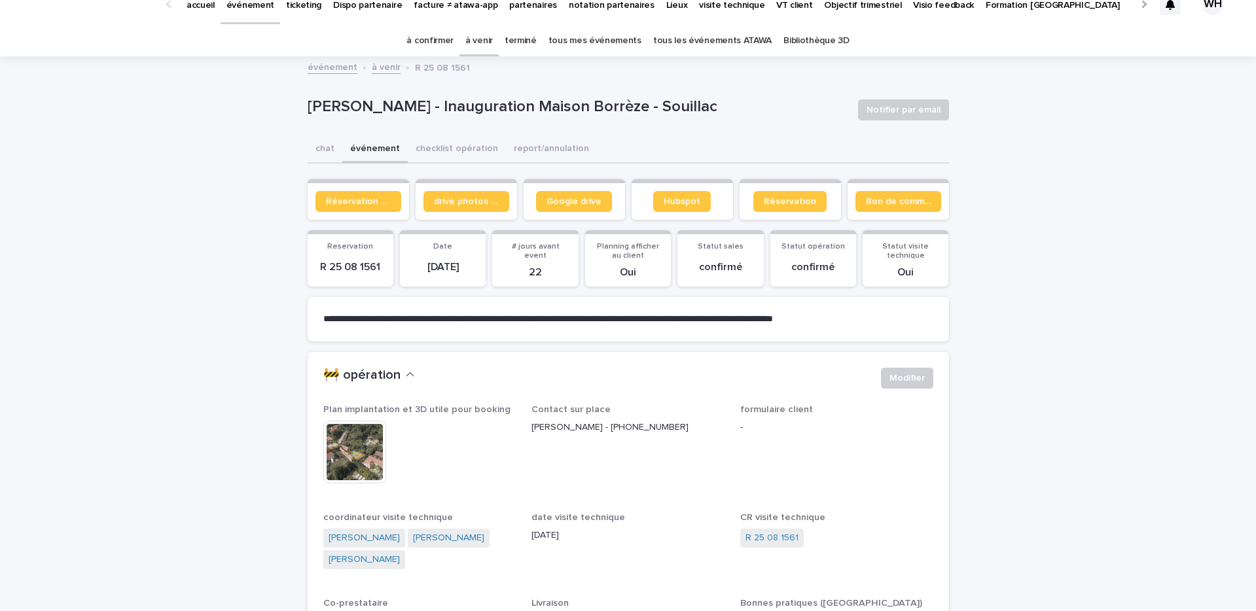
scroll to position [18, 0]
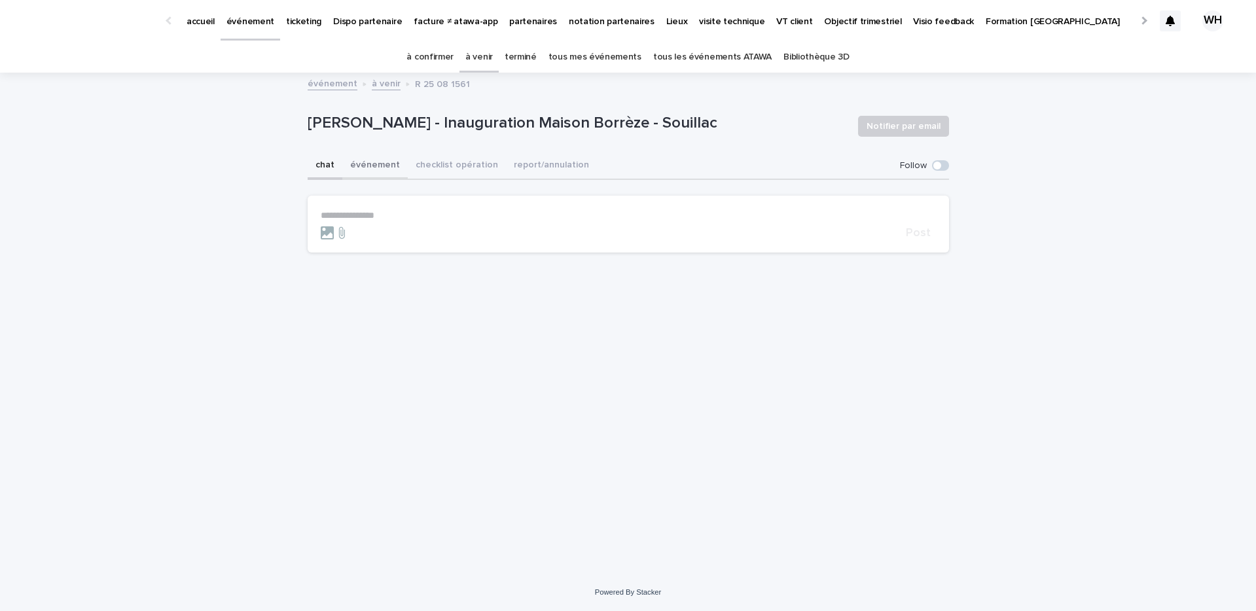
click at [380, 169] on button "événement" at bounding box center [374, 165] width 65 height 27
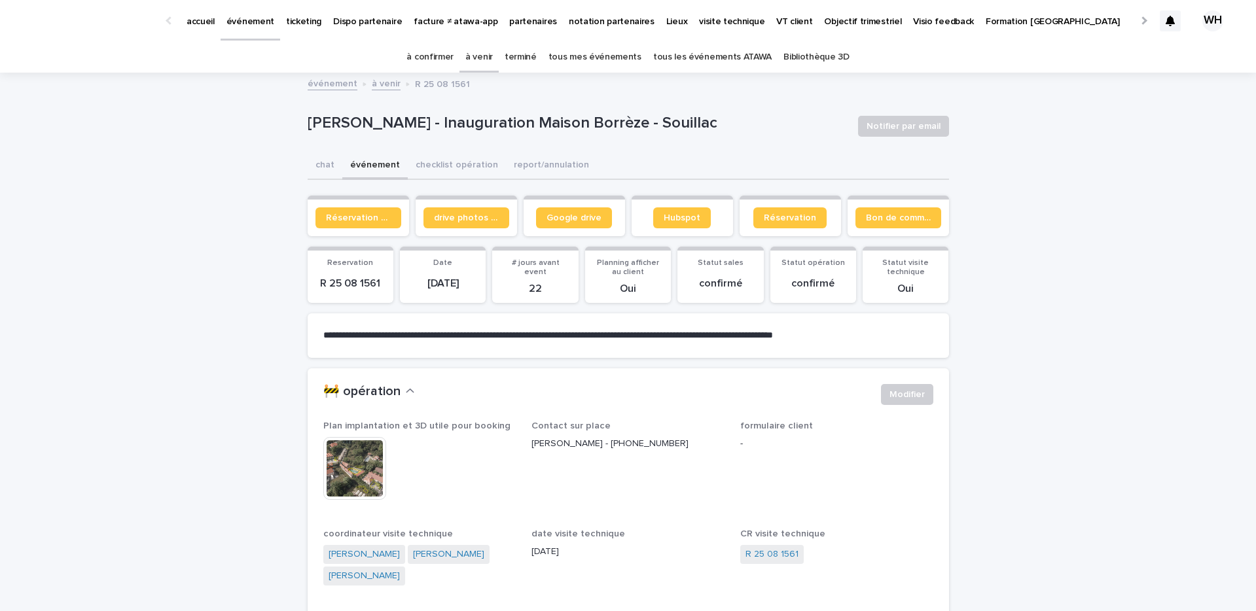
click at [251, 27] on p "événement" at bounding box center [250, 13] width 48 height 27
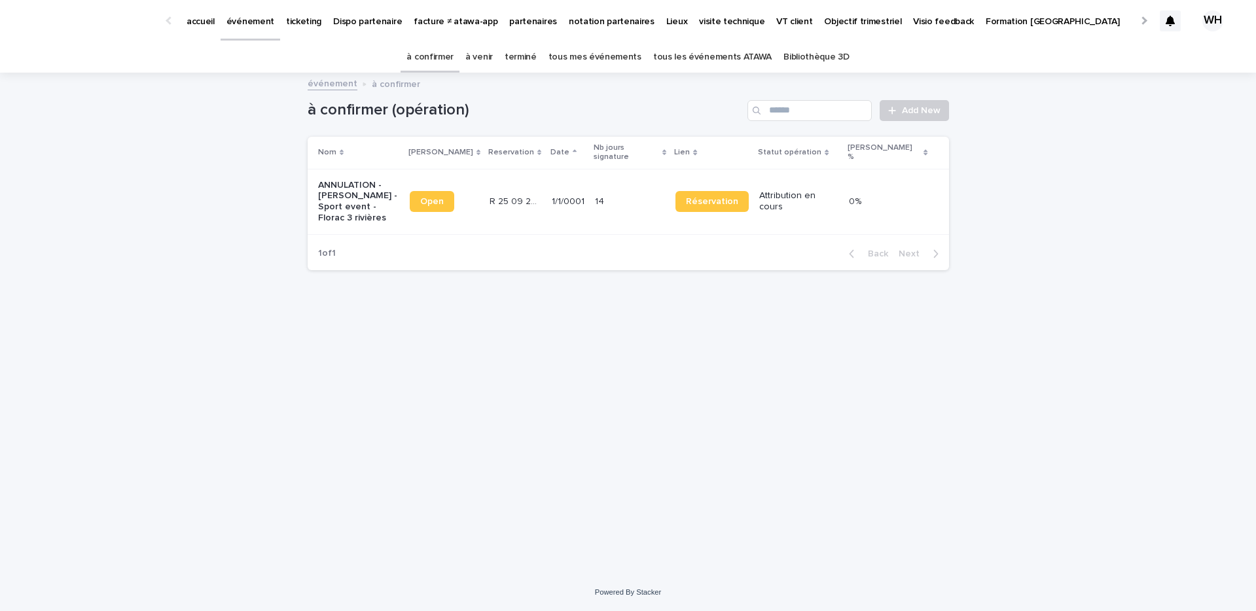
click at [484, 50] on link "à venir" at bounding box center [478, 57] width 27 height 31
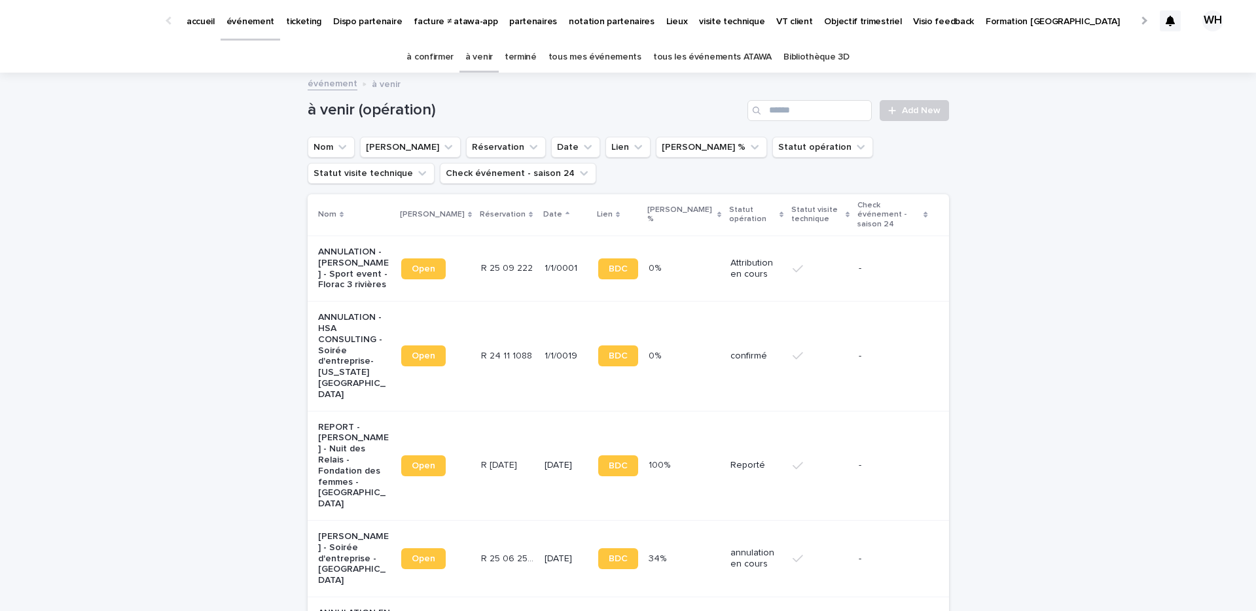
click at [245, 24] on p "événement" at bounding box center [250, 13] width 48 height 27
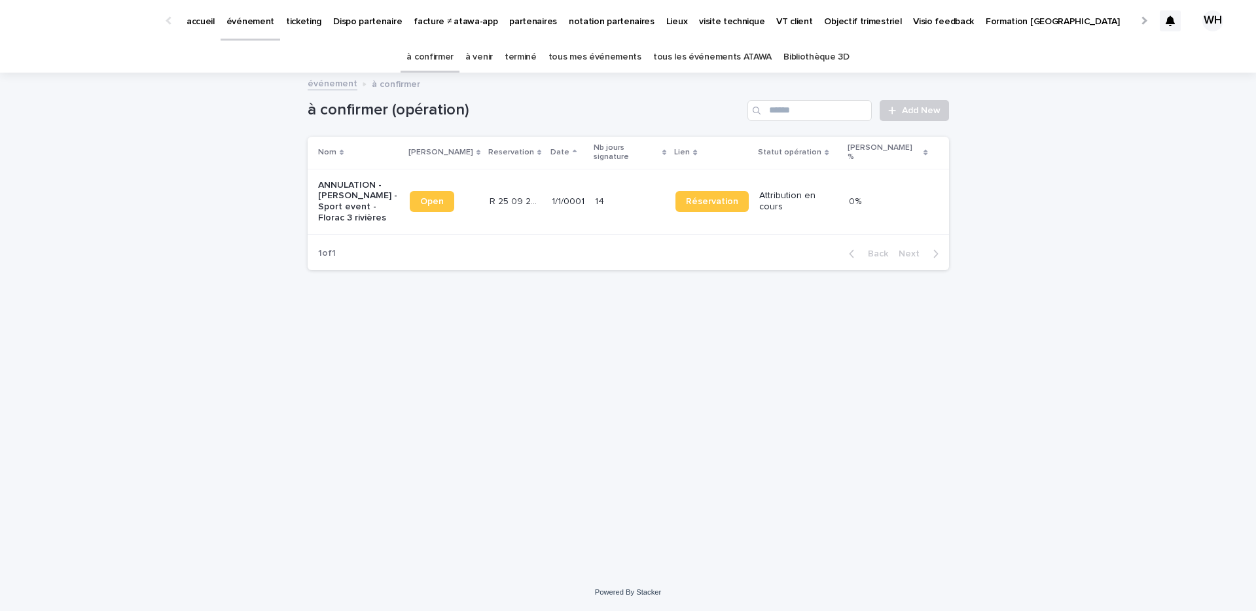
click at [1131, 25] on p "Mon profil" at bounding box center [1152, 13] width 42 height 27
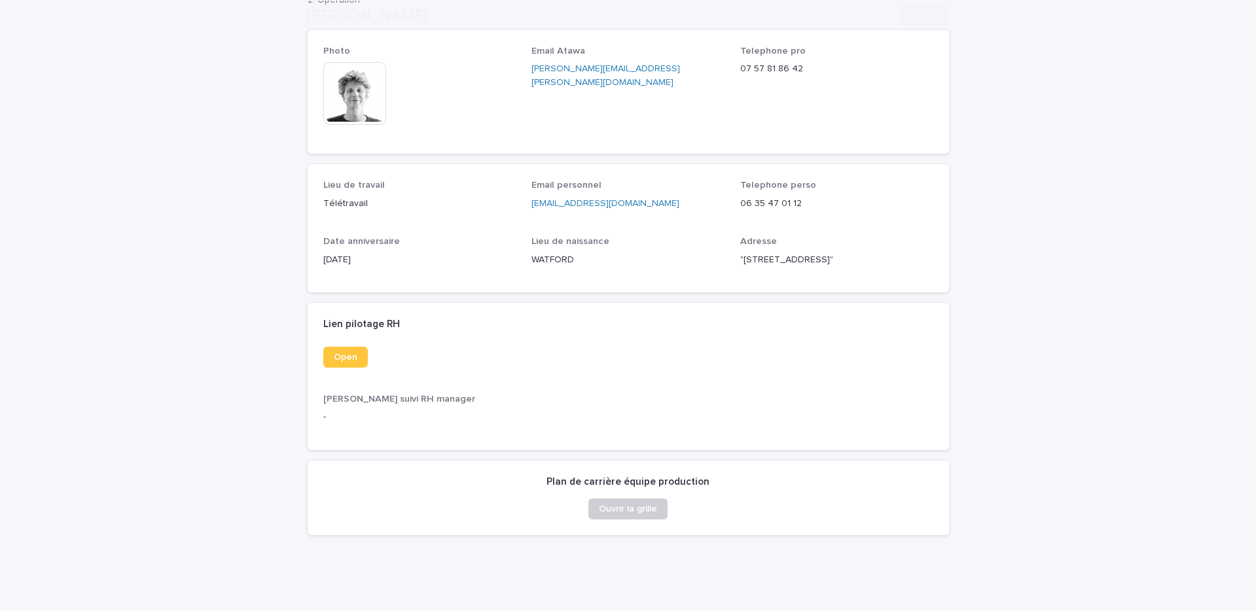
scroll to position [157, 0]
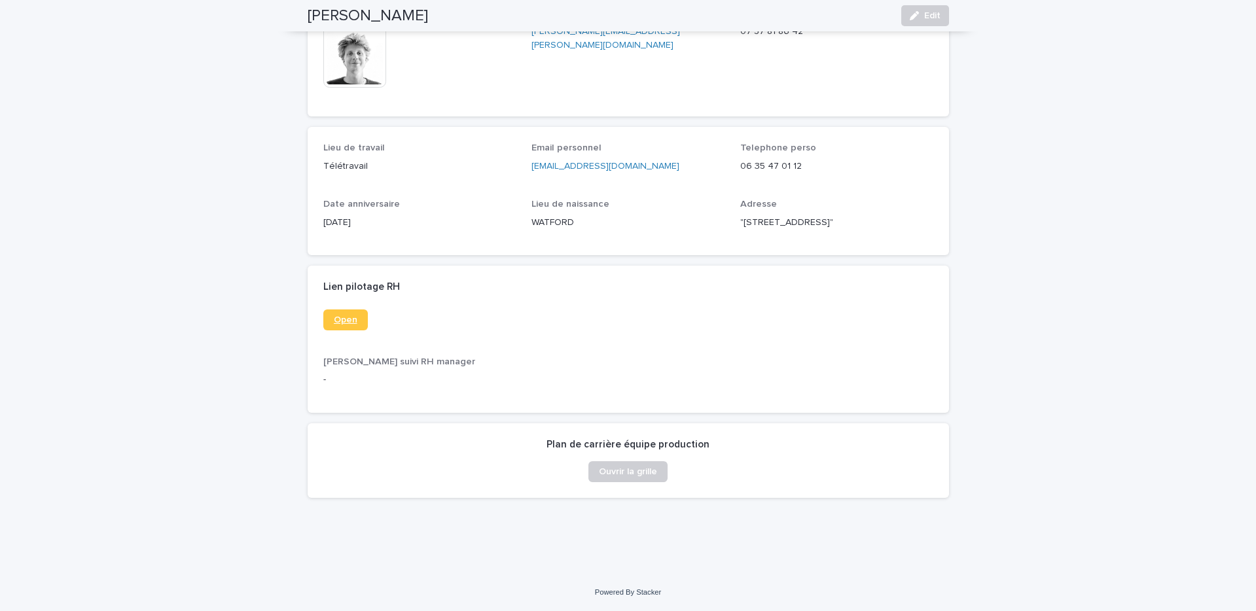
click at [330, 311] on link "Open" at bounding box center [345, 320] width 44 height 21
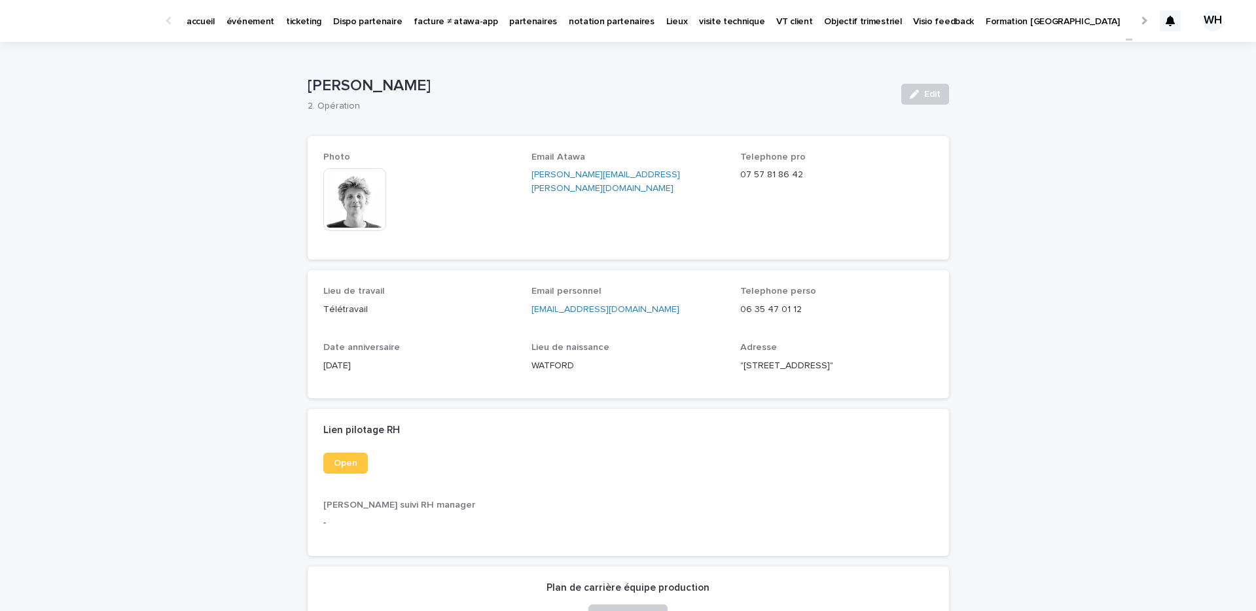
click at [246, 22] on p "événement" at bounding box center [250, 13] width 48 height 27
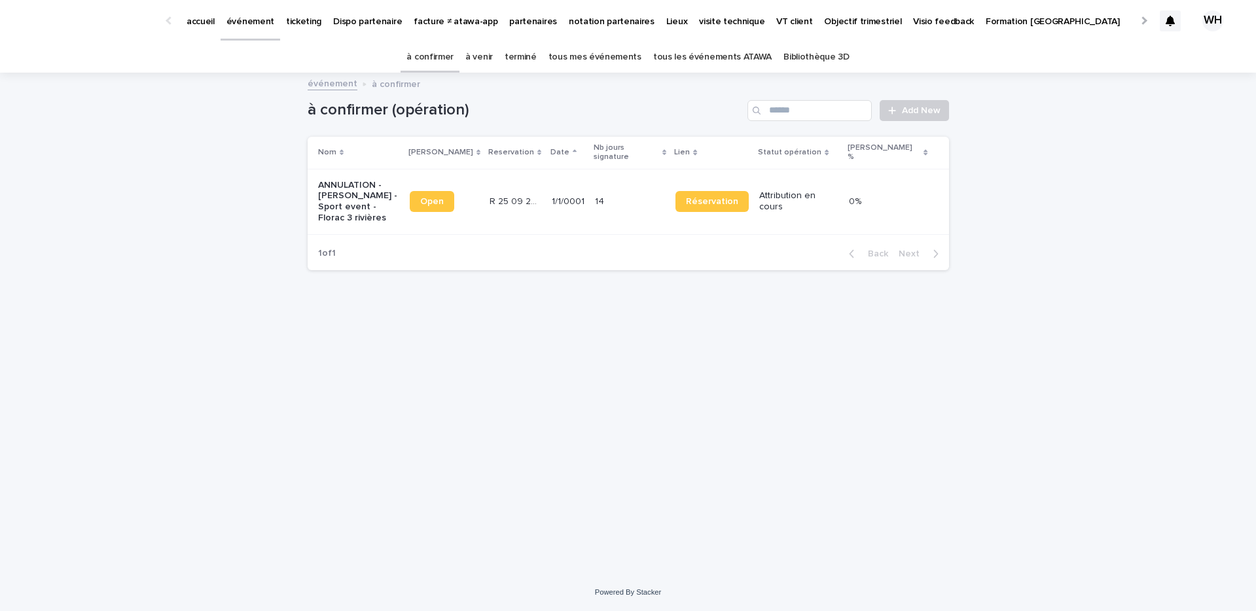
click at [244, 26] on p "événement" at bounding box center [250, 13] width 48 height 27
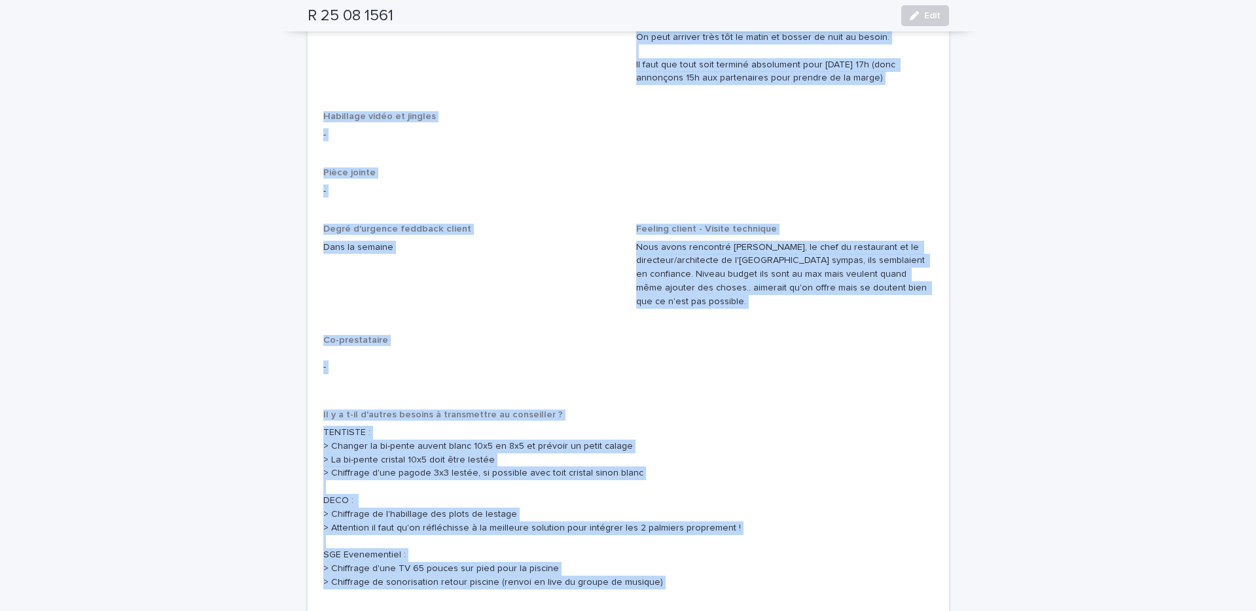
scroll to position [2586, 0]
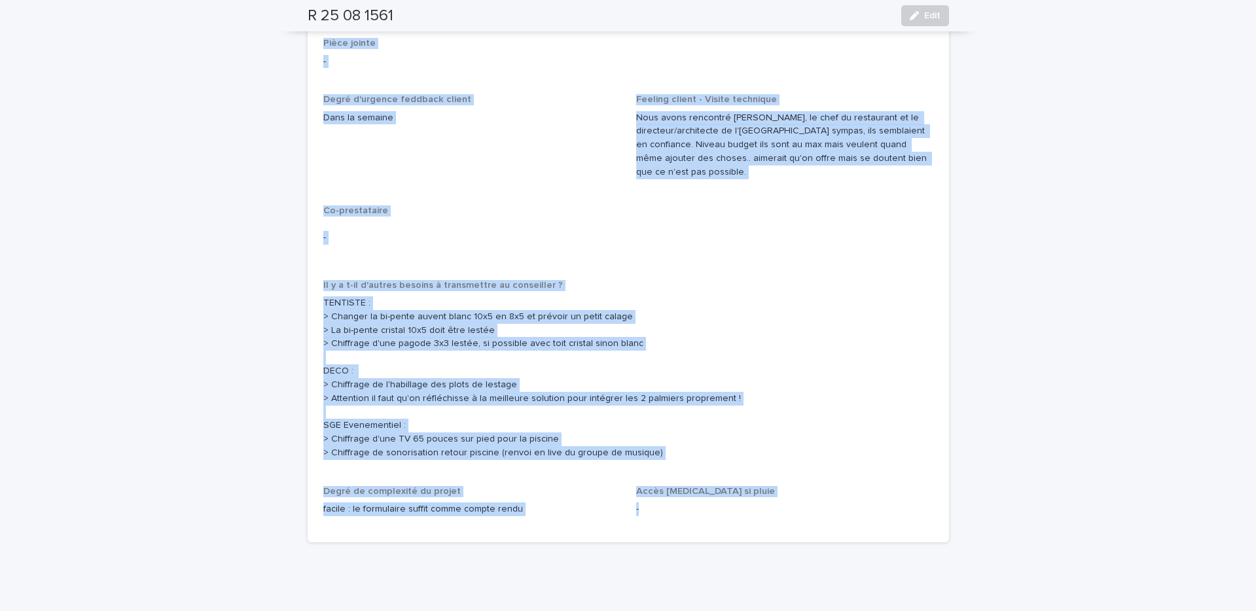
drag, startPoint x: 321, startPoint y: 315, endPoint x: 743, endPoint y: 424, distance: 436.5
copy div "Loremipsum dol sitam consectetu Adipi 9 (83 elitse Doeius Tempo) : incidid ut l…"
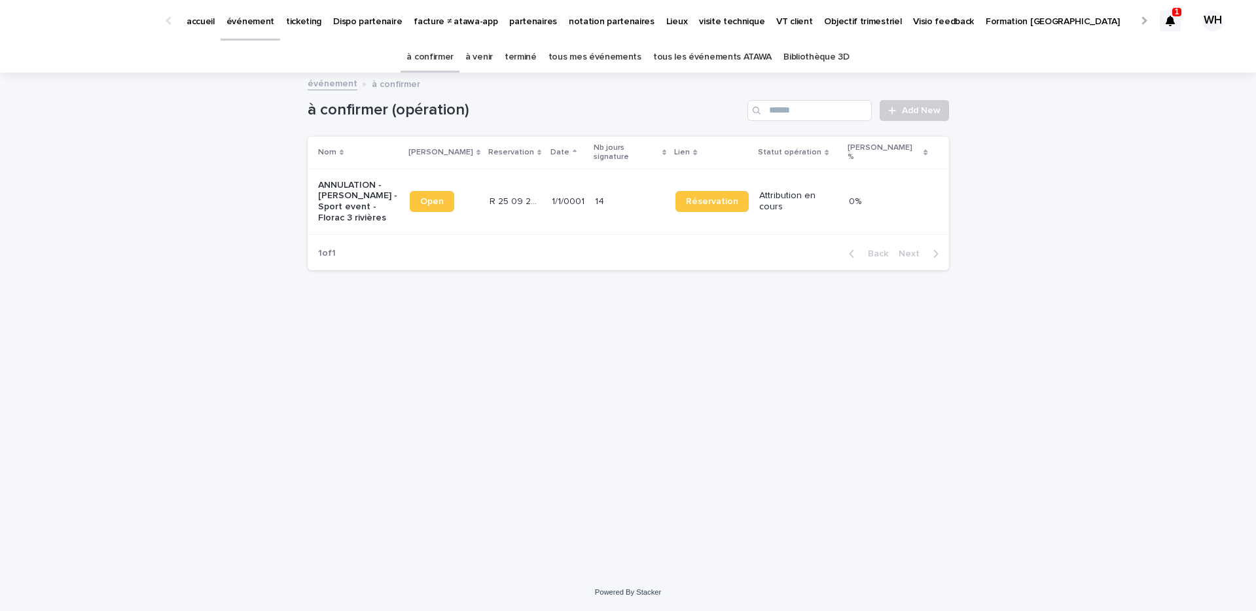
click at [235, 20] on p "événement" at bounding box center [250, 13] width 48 height 27
click at [1175, 13] on p "1" at bounding box center [1177, 11] width 5 height 9
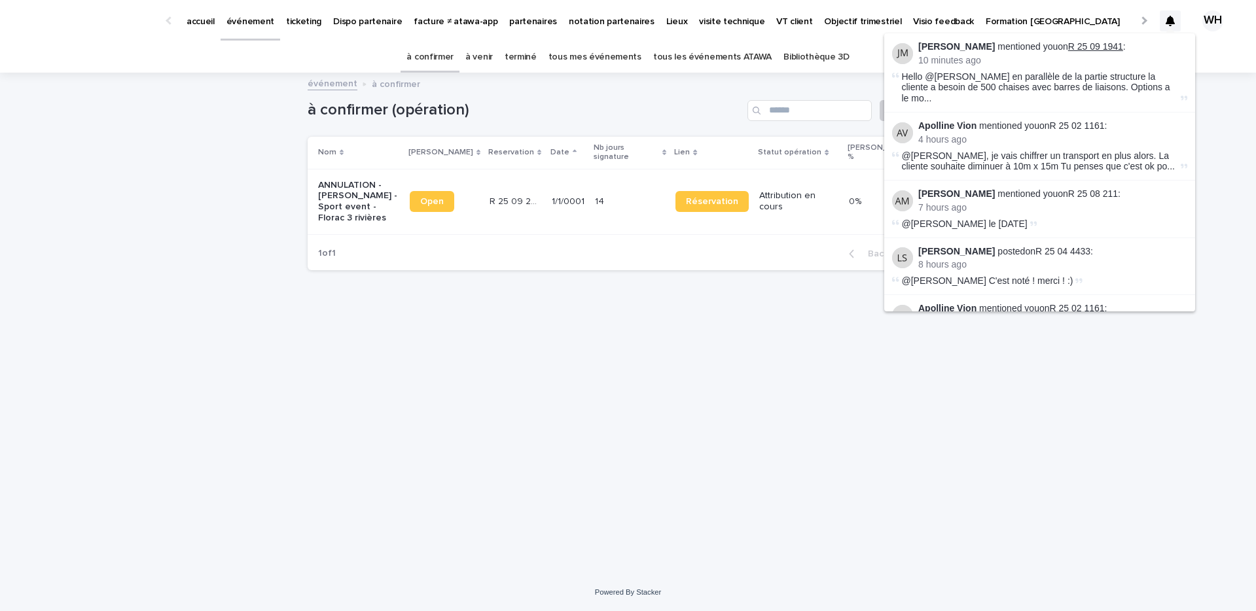
click at [1093, 41] on link "R 25 09 1941" at bounding box center [1095, 46] width 55 height 10
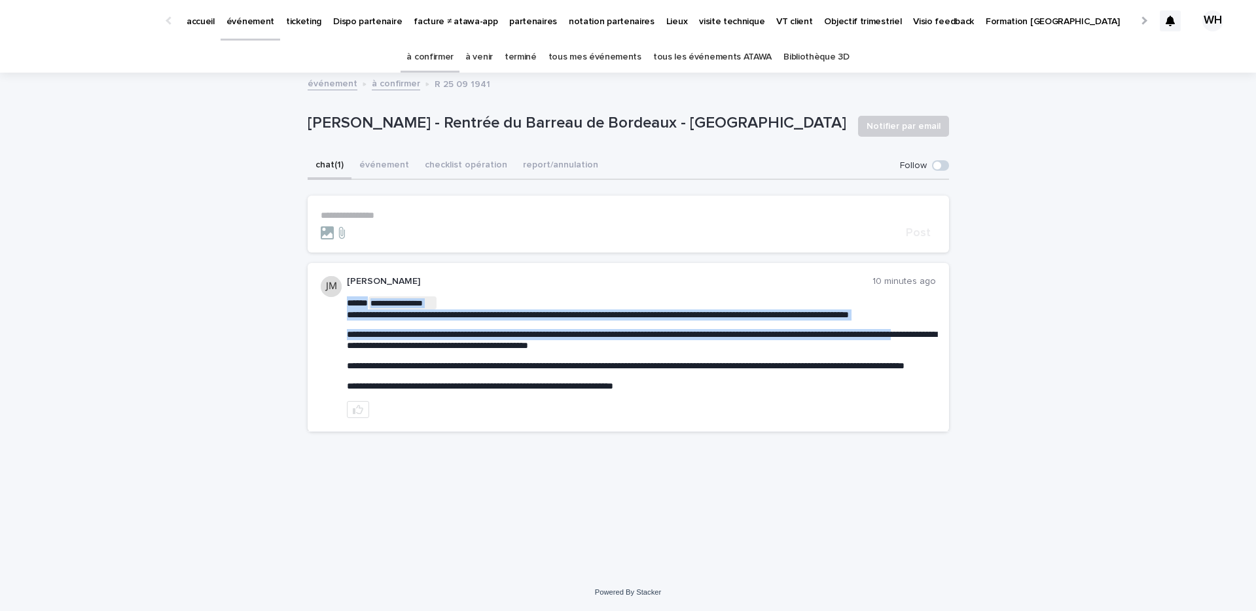
drag, startPoint x: 731, startPoint y: 347, endPoint x: 432, endPoint y: 345, distance: 299.1
click at [432, 345] on span "**********" at bounding box center [642, 340] width 590 height 20
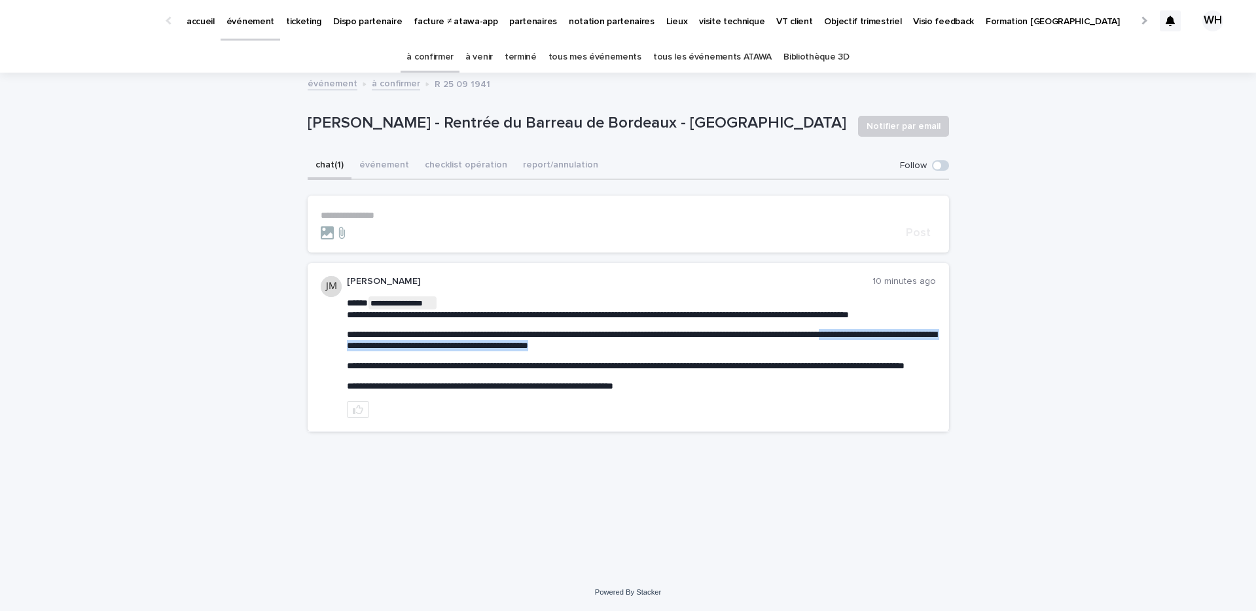
drag, startPoint x: 702, startPoint y: 347, endPoint x: 336, endPoint y: 347, distance: 365.8
click at [336, 347] on div "**********" at bounding box center [628, 347] width 641 height 169
click at [509, 24] on p "partenaires" at bounding box center [533, 13] width 48 height 27
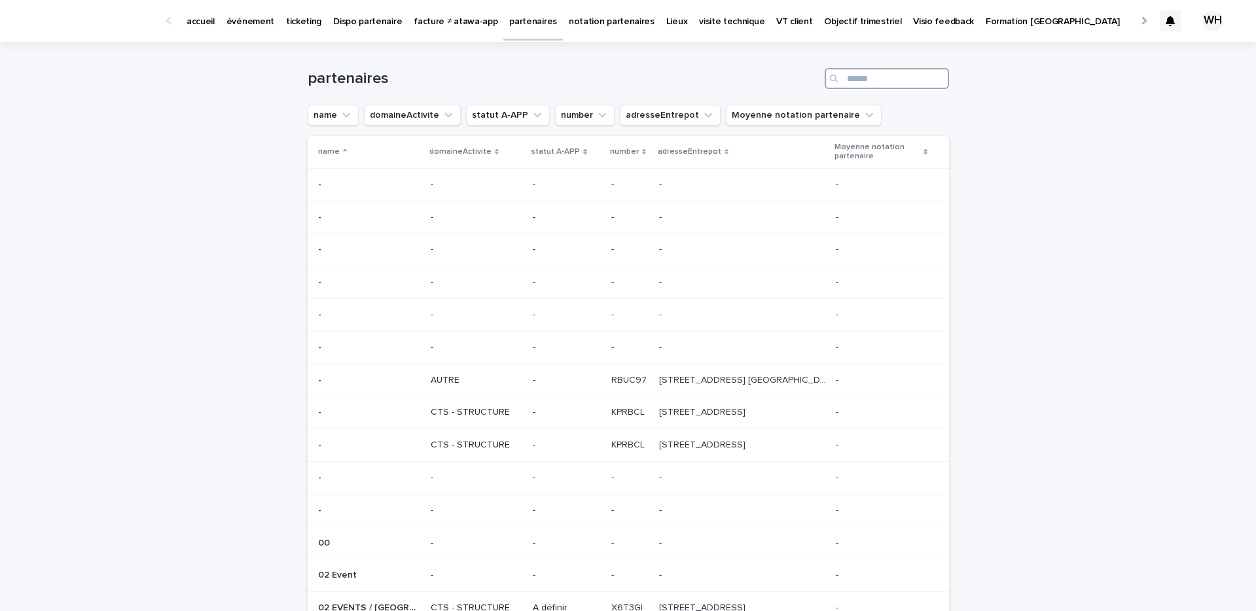
click at [864, 80] on input "Search" at bounding box center [887, 78] width 124 height 21
type input "*****"
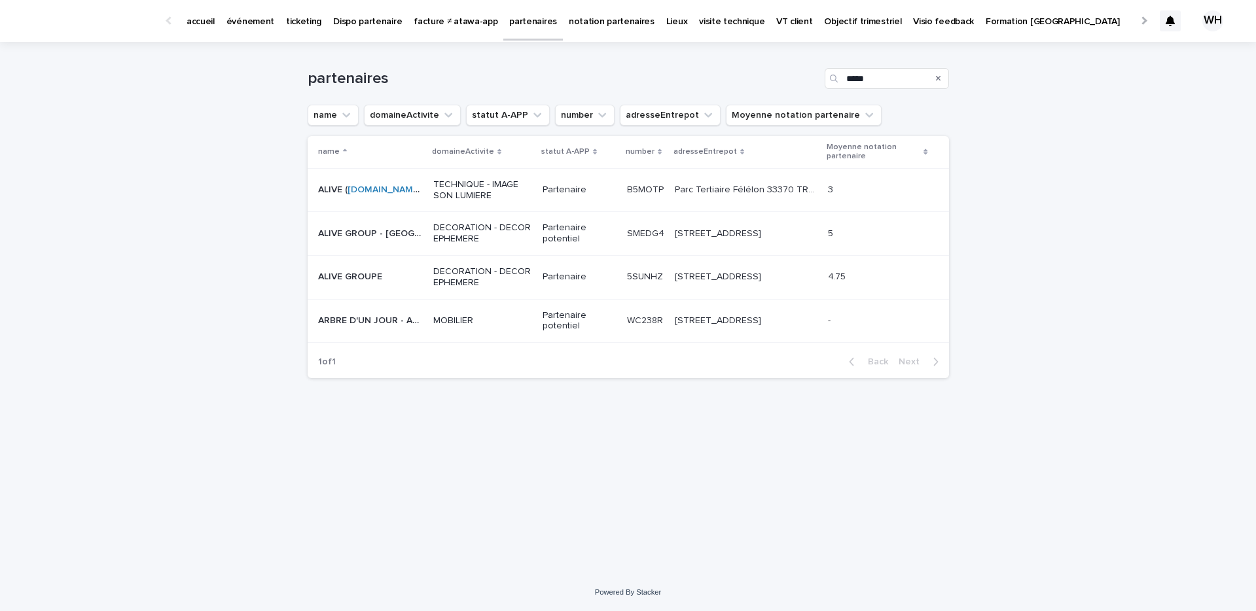
click at [622, 190] on td "B5MOTP B5MOTP" at bounding box center [646, 190] width 48 height 44
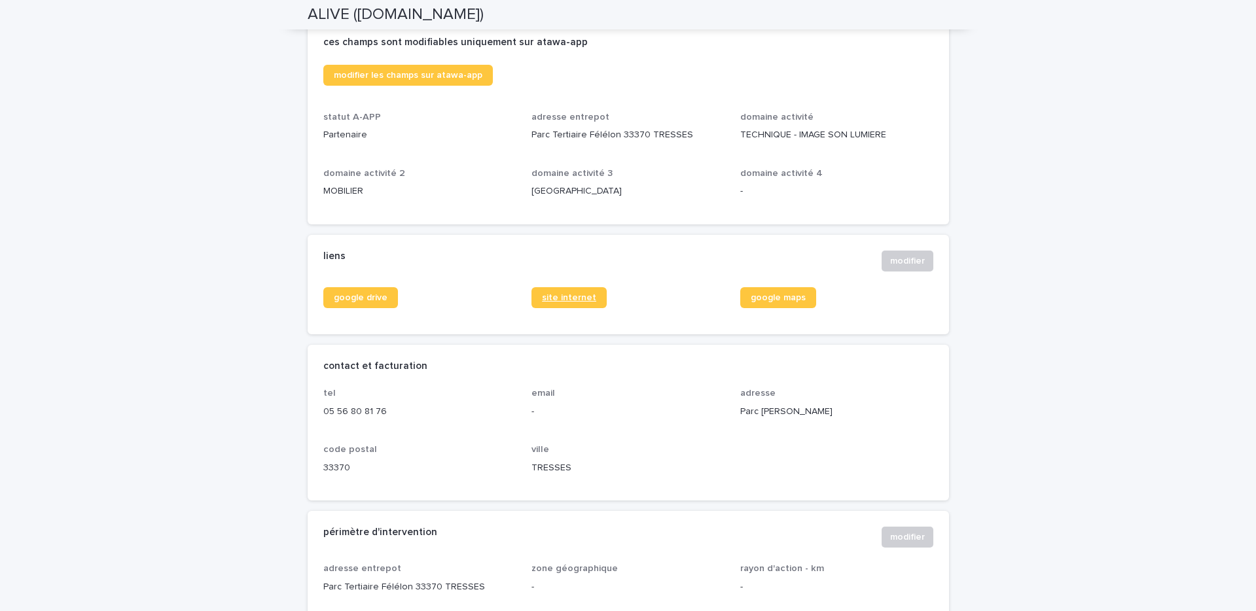
scroll to position [342, 0]
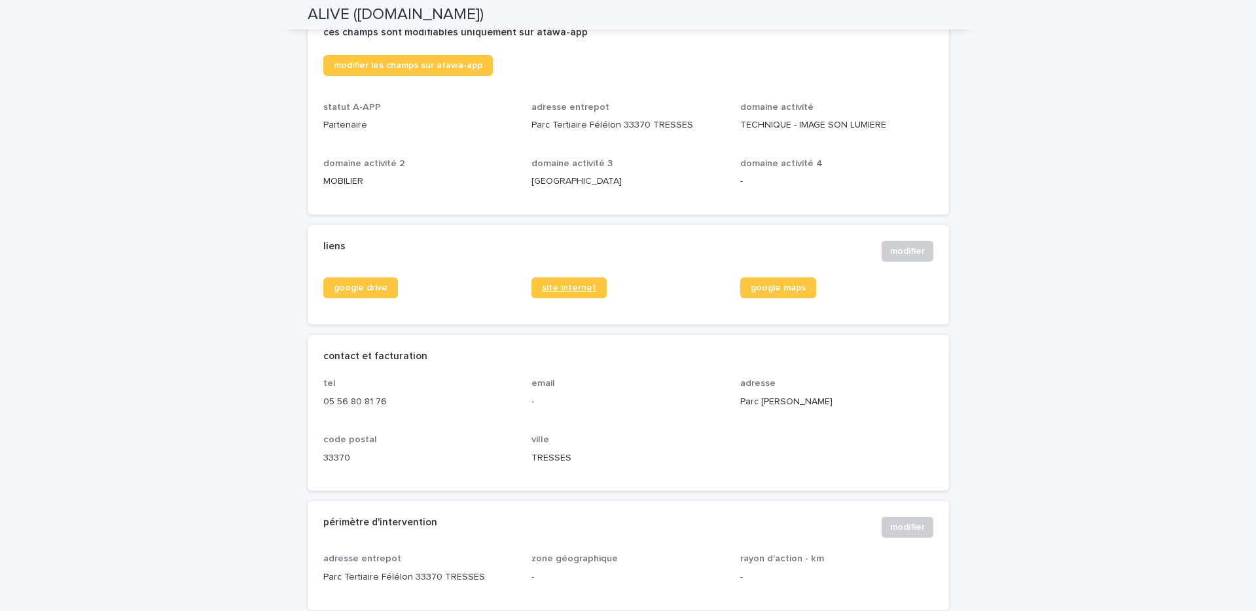
click at [590, 285] on span "site internet" at bounding box center [569, 287] width 54 height 9
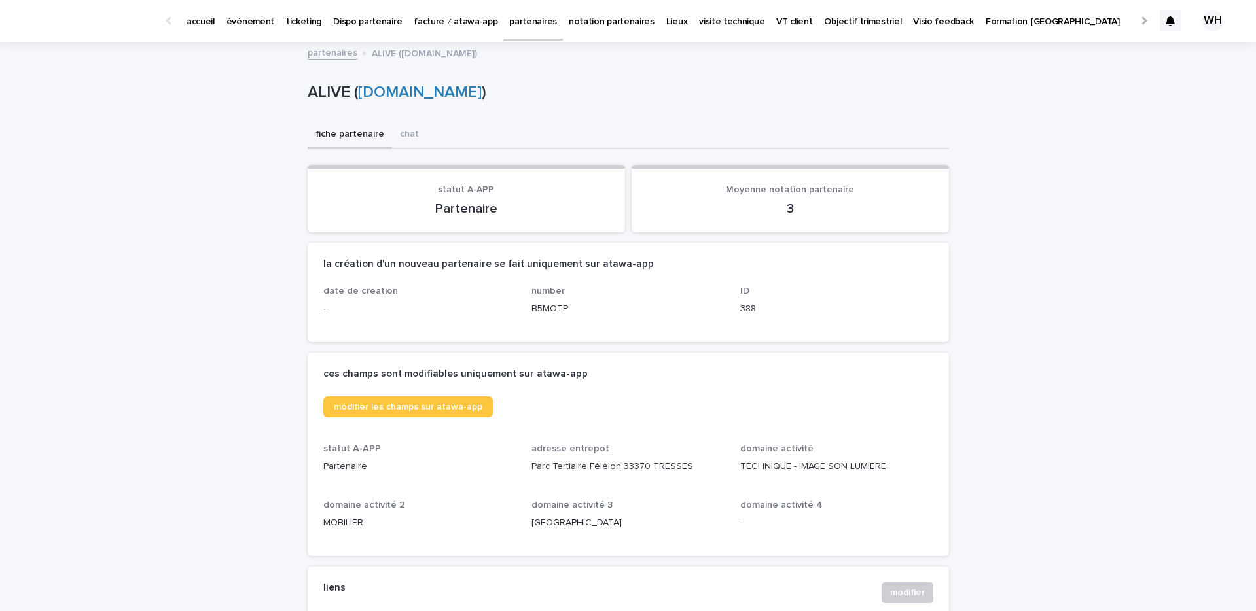
click at [1171, 24] on icon at bounding box center [1169, 21] width 9 height 10
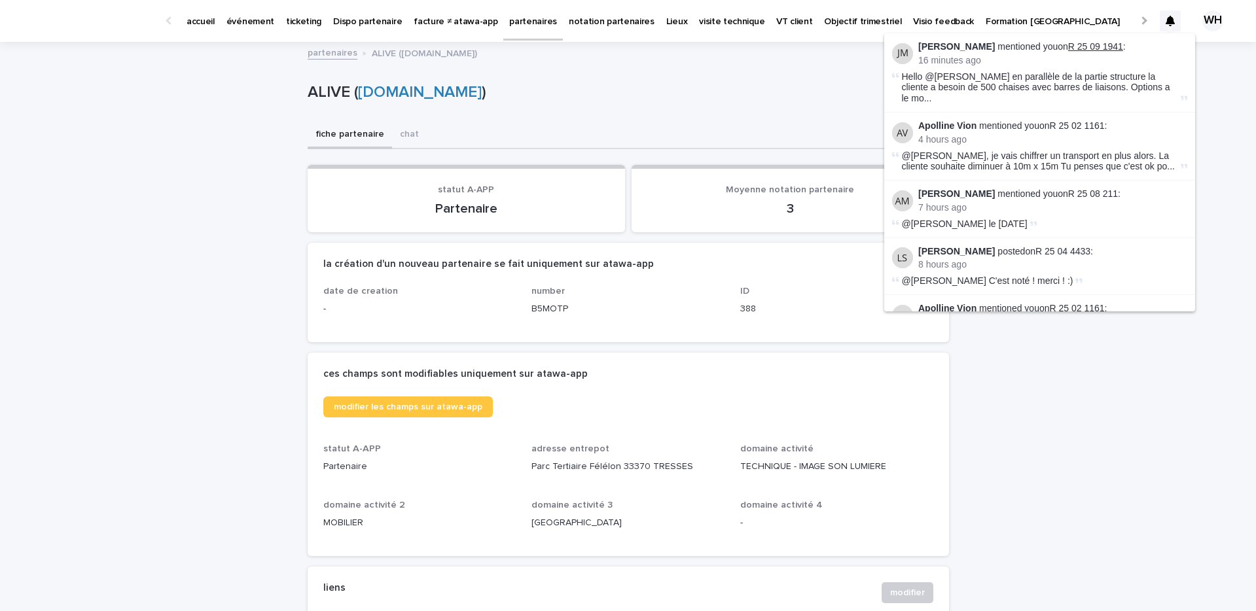
click at [1082, 46] on link "R 25 09 1941" at bounding box center [1095, 46] width 55 height 10
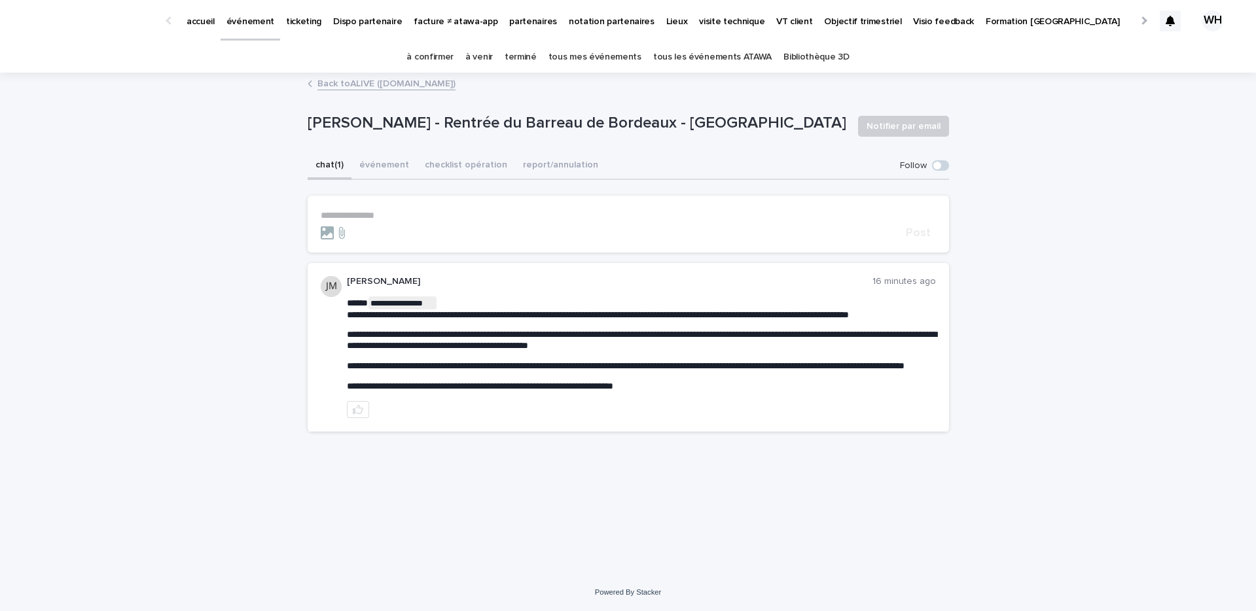
click at [738, 207] on section "**********" at bounding box center [628, 224] width 641 height 57
click at [652, 213] on p "**********" at bounding box center [628, 215] width 615 height 11
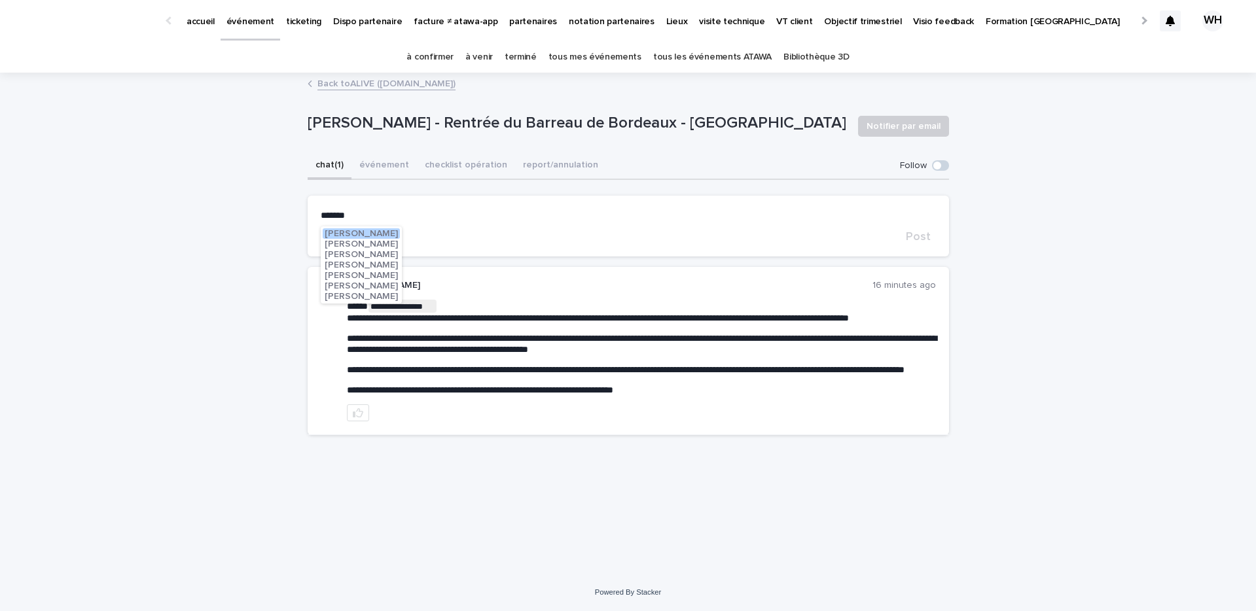
click at [388, 263] on div "Julien Le Roho Julien Ralanto Julien_coordo Mathieu Julien Mathieu Julien Couss…" at bounding box center [361, 264] width 81 height 77
click at [368, 267] on span "Julien Mathieu" at bounding box center [361, 264] width 73 height 9
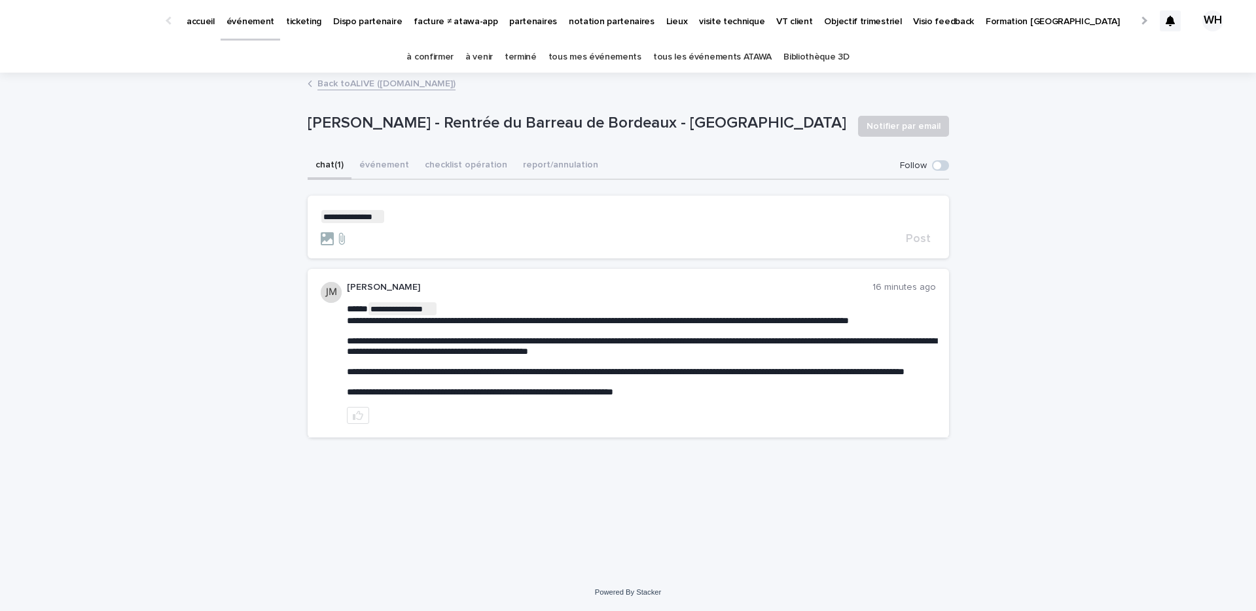
click at [415, 222] on p "**********" at bounding box center [628, 216] width 615 height 13
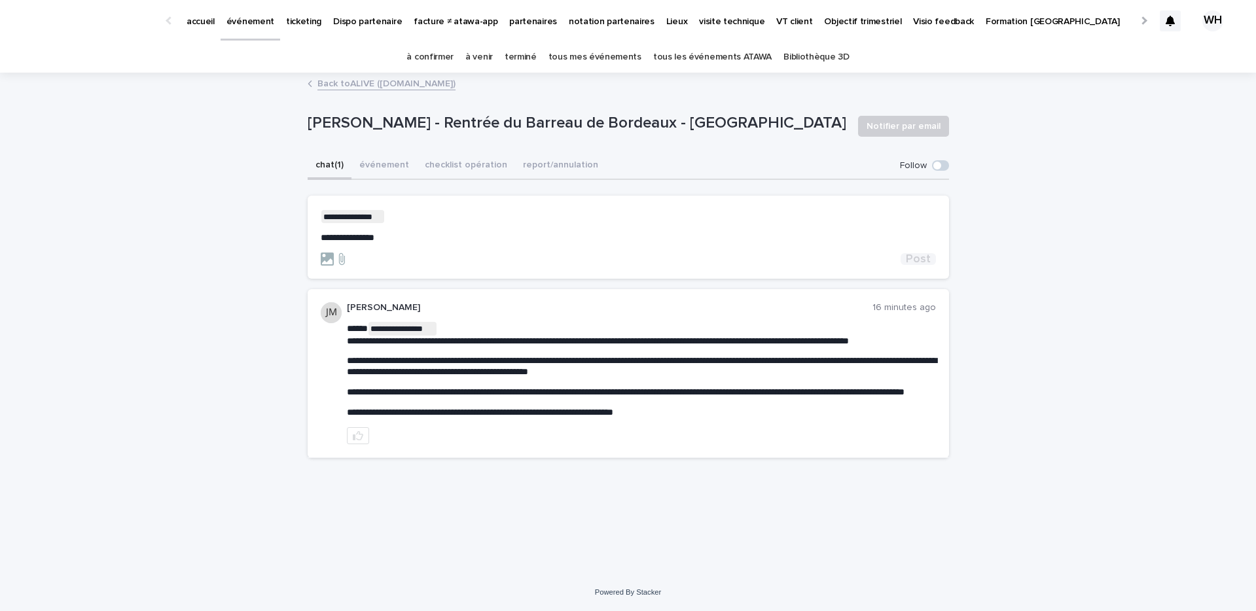
click at [918, 255] on span "Post" at bounding box center [918, 259] width 25 height 12
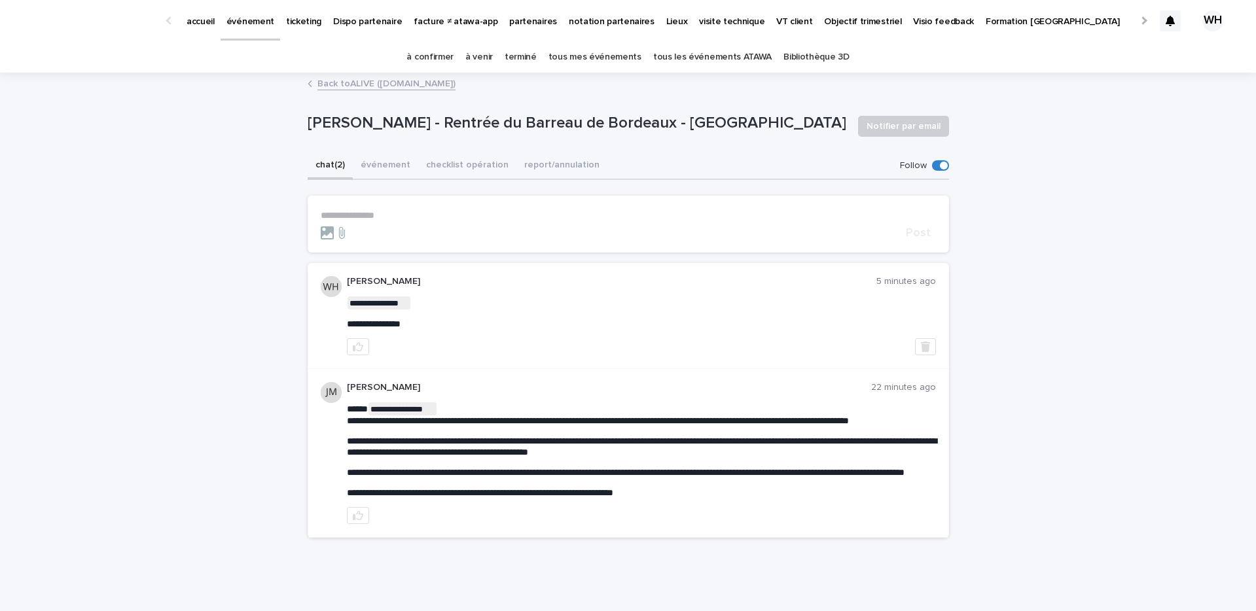
click at [271, 22] on div "événement" at bounding box center [251, 13] width 60 height 27
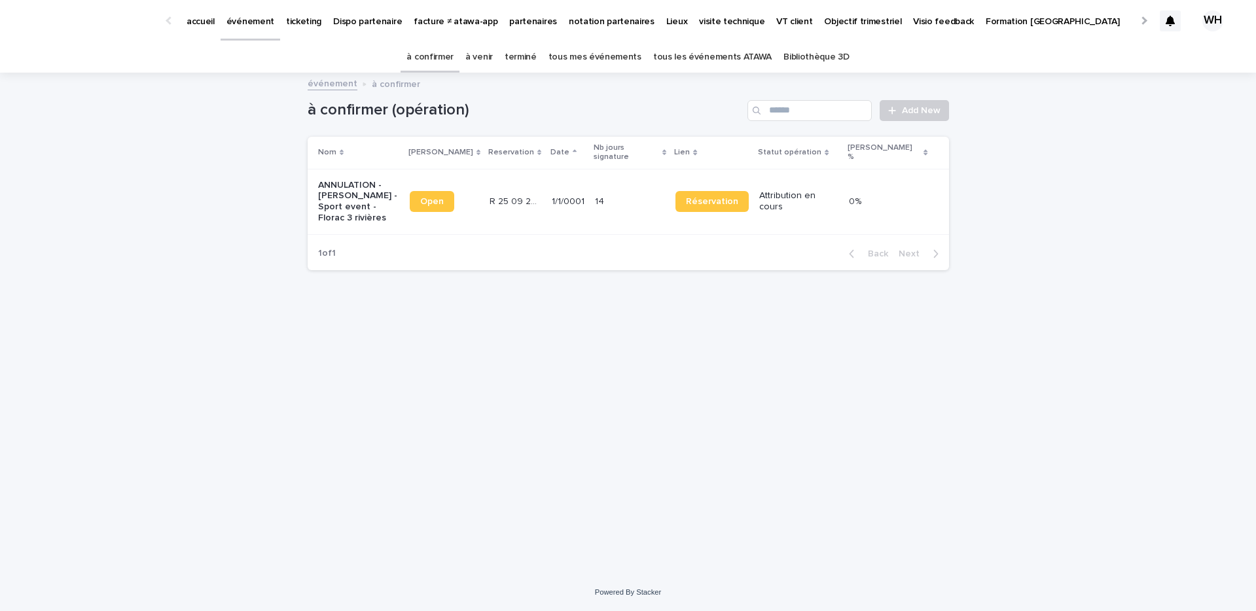
click at [486, 51] on link "à venir" at bounding box center [478, 57] width 27 height 31
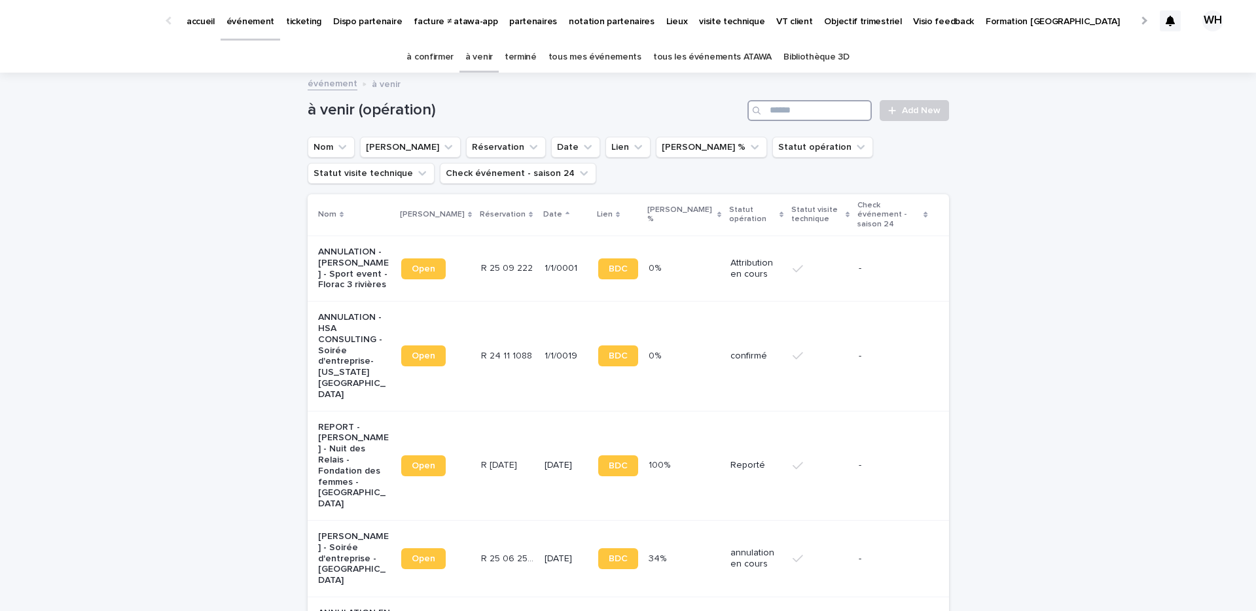
click at [813, 109] on input "Search" at bounding box center [809, 110] width 124 height 21
type input "*****"
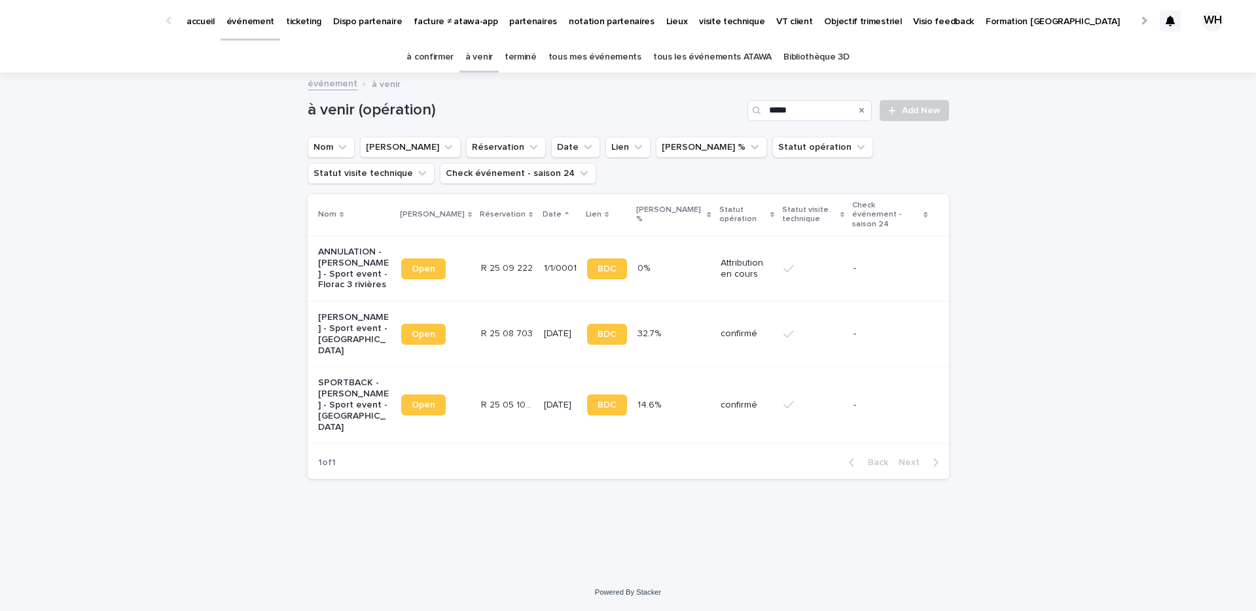
click at [715, 367] on td "confirmé" at bounding box center [746, 405] width 63 height 77
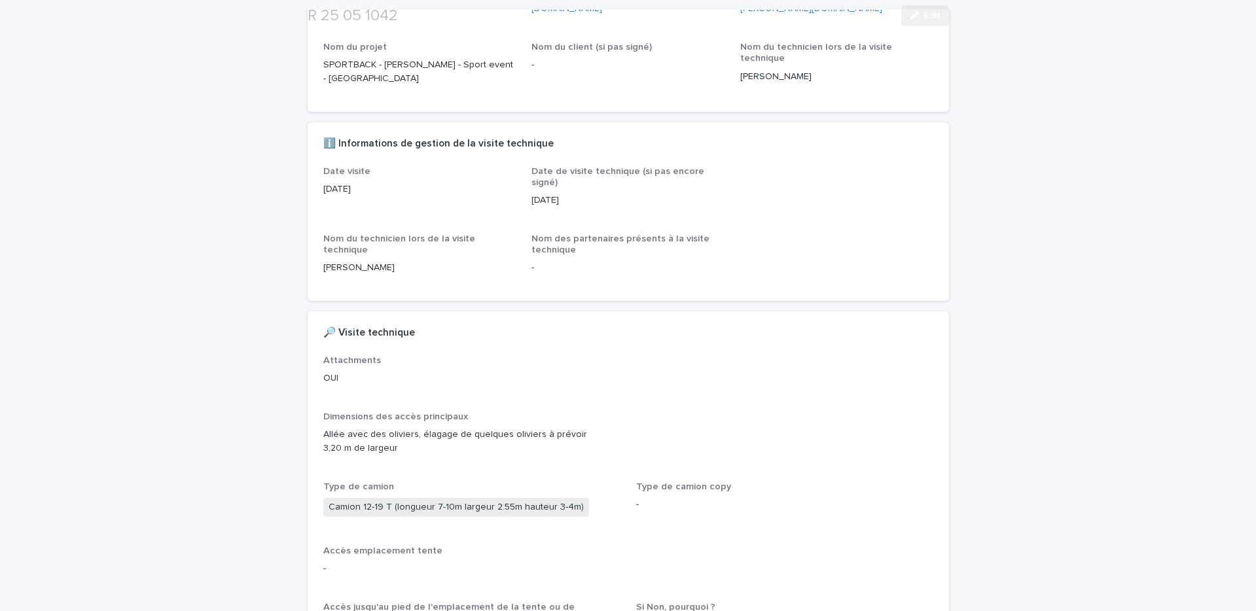
scroll to position [211, 0]
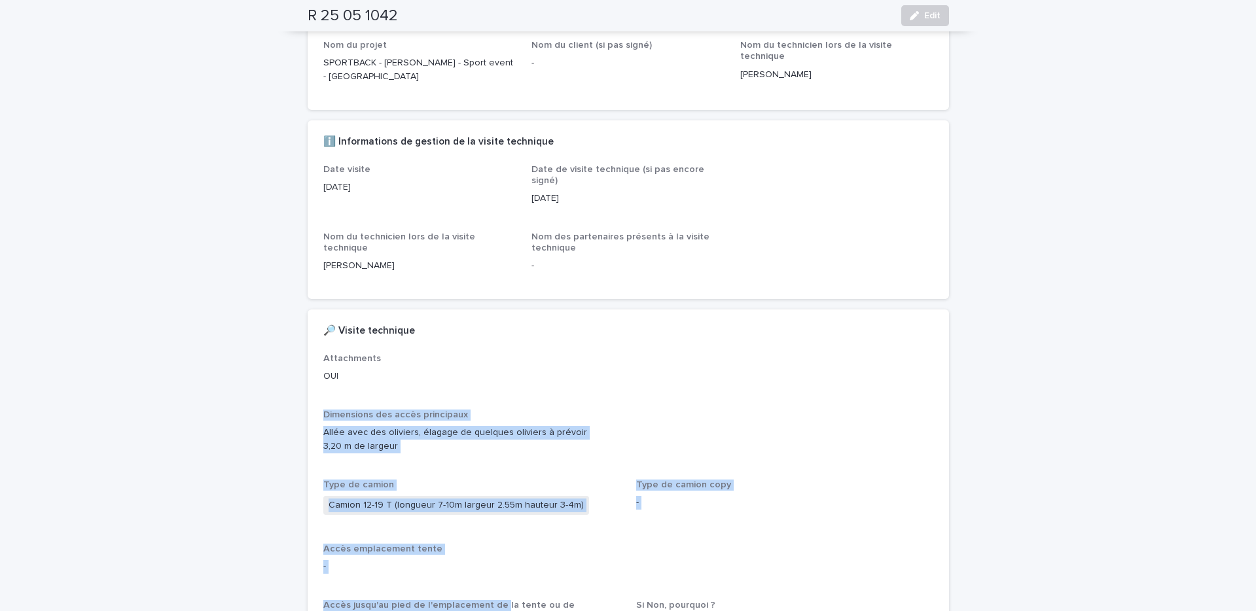
drag, startPoint x: 325, startPoint y: 387, endPoint x: 500, endPoint y: 577, distance: 257.5
click at [587, 426] on p "Allée avec des oliviers, élagage de quelques oliviers à prévoir 3,20 m de large…" at bounding box center [628, 439] width 610 height 27
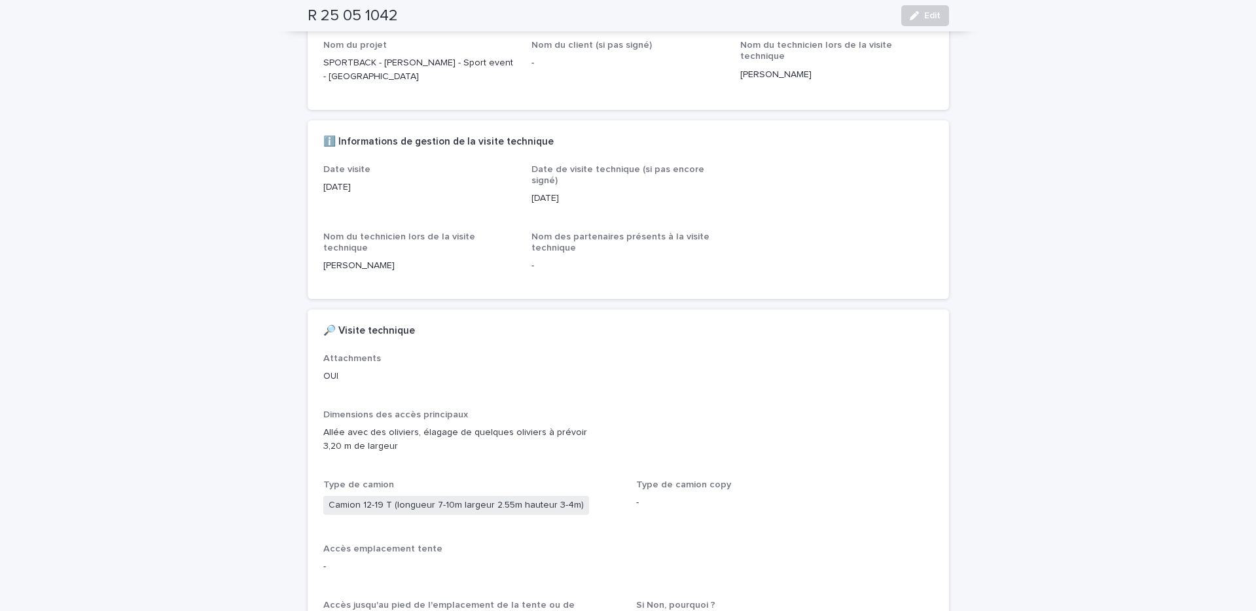
scroll to position [291, 0]
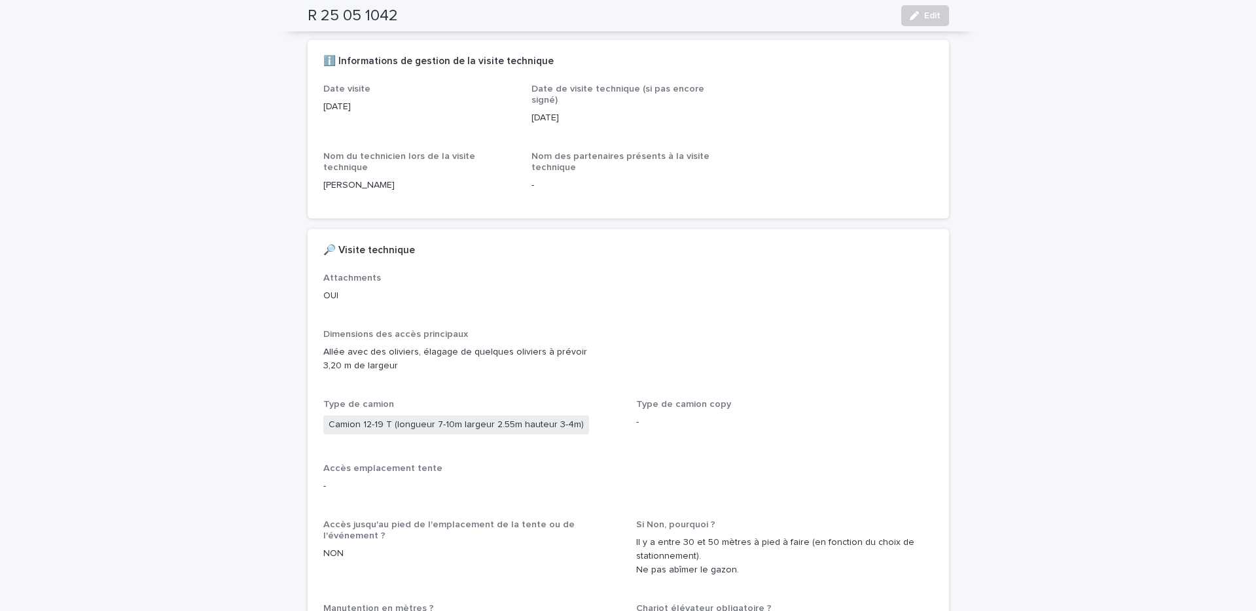
click at [591, 416] on div "Camion 12-19 T (longueur 7-10m largeur 2.55m hauteur 3-4m)" at bounding box center [471, 427] width 297 height 22
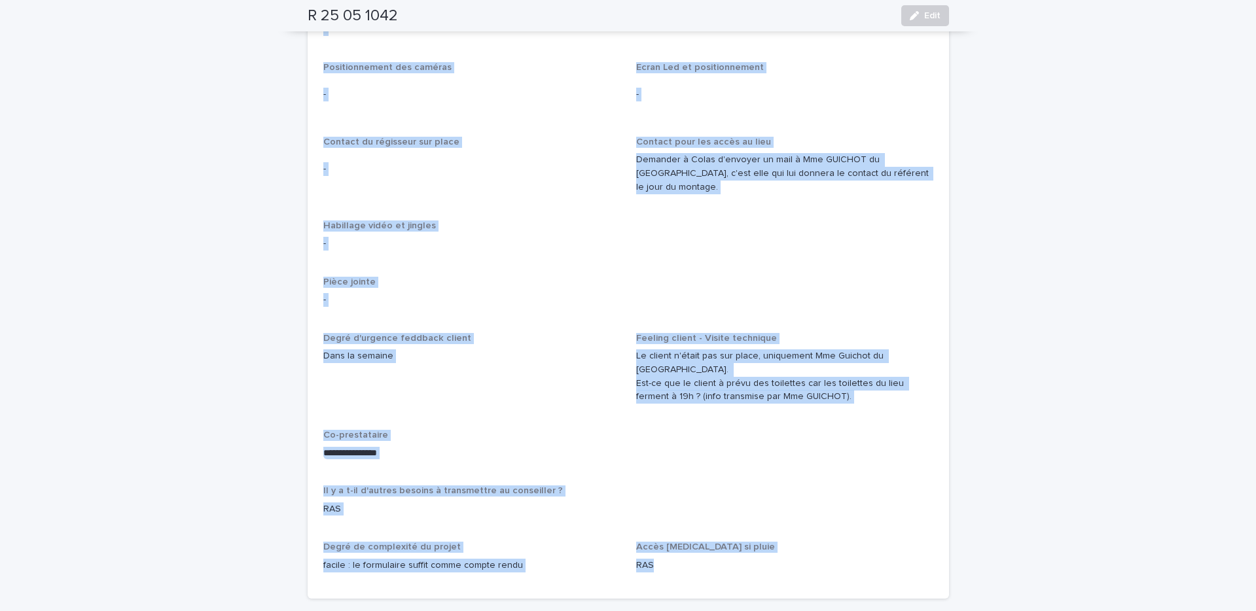
scroll to position [1989, 0]
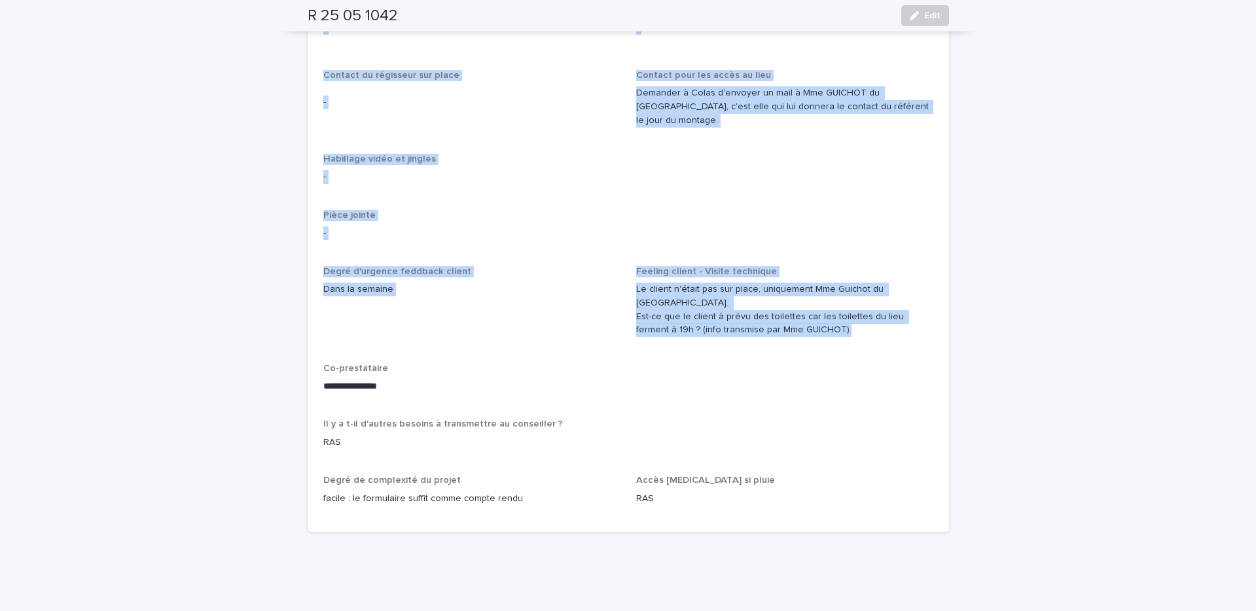
drag, startPoint x: 323, startPoint y: 306, endPoint x: 804, endPoint y: 308, distance: 480.3
copy div "Loremipsum dol sitam consectetu Adipi elit sed doeiusmo, tempori ut laboreet do…"
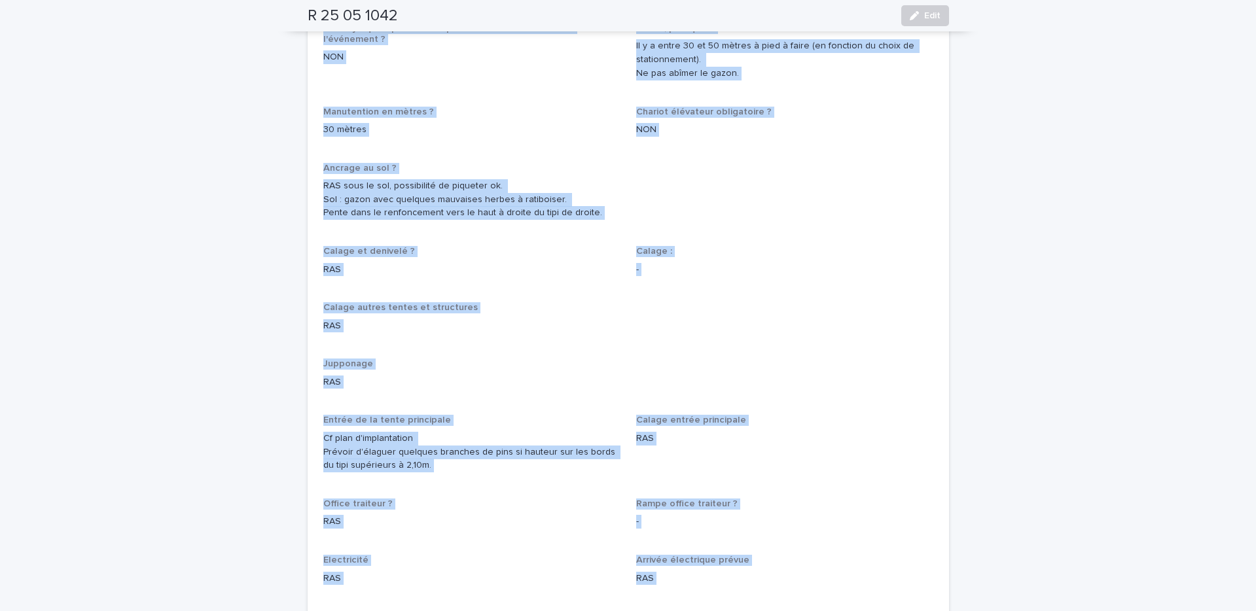
scroll to position [667, 0]
